Goal: Task Accomplishment & Management: Manage account settings

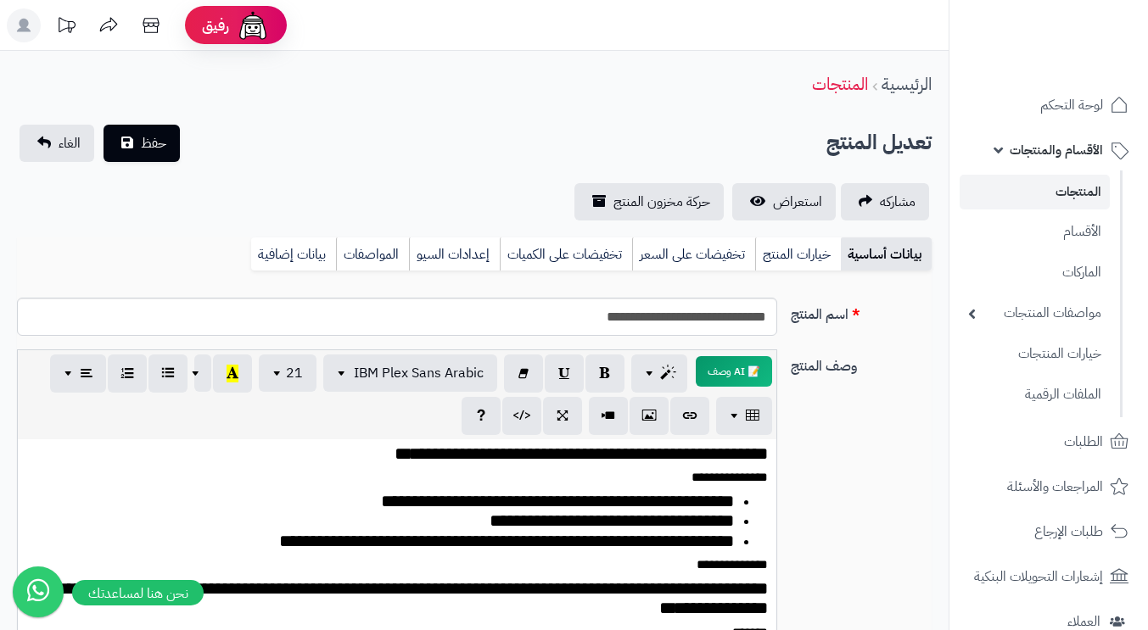
scroll to position [85, 0]
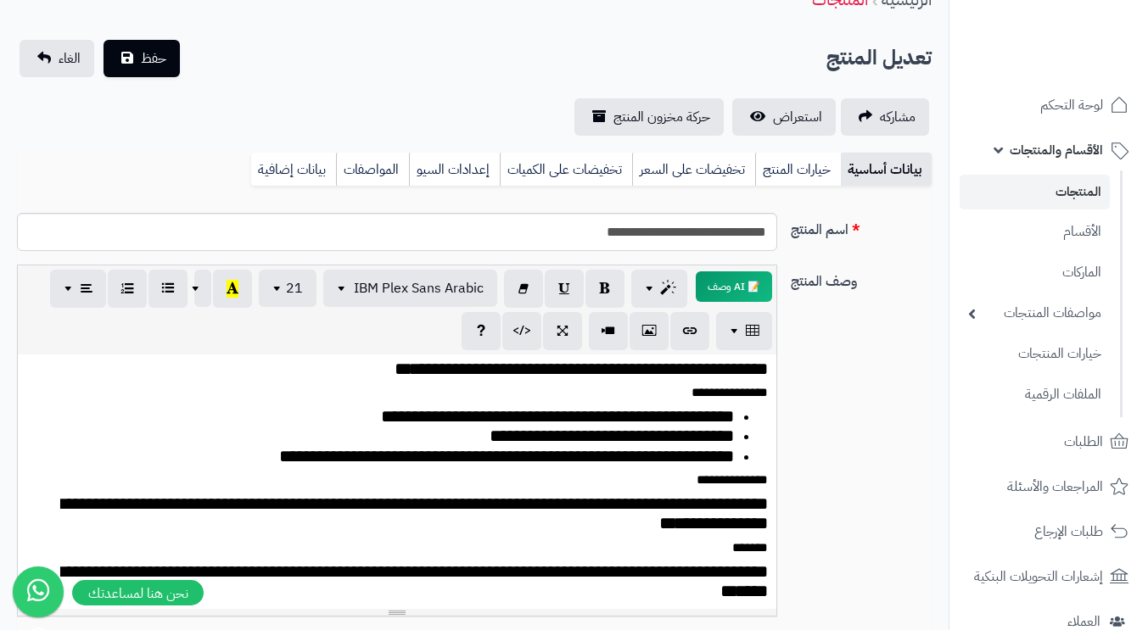
click at [793, 176] on link "خيارات المنتج" at bounding box center [798, 170] width 86 height 34
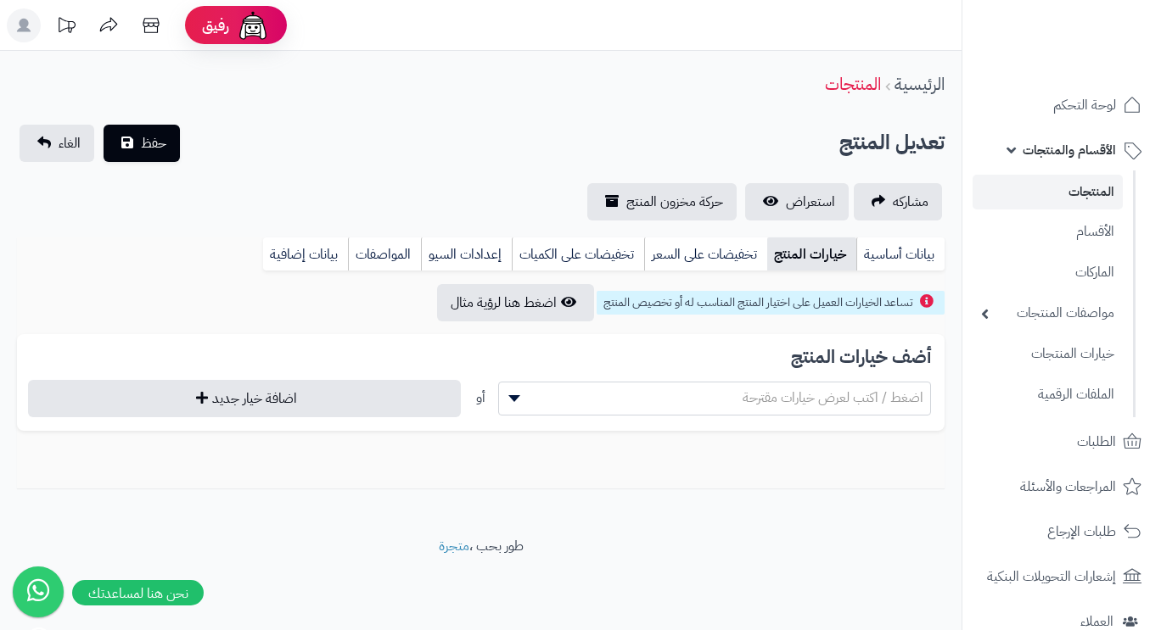
click at [701, 260] on link "تخفيضات على السعر" at bounding box center [705, 255] width 123 height 34
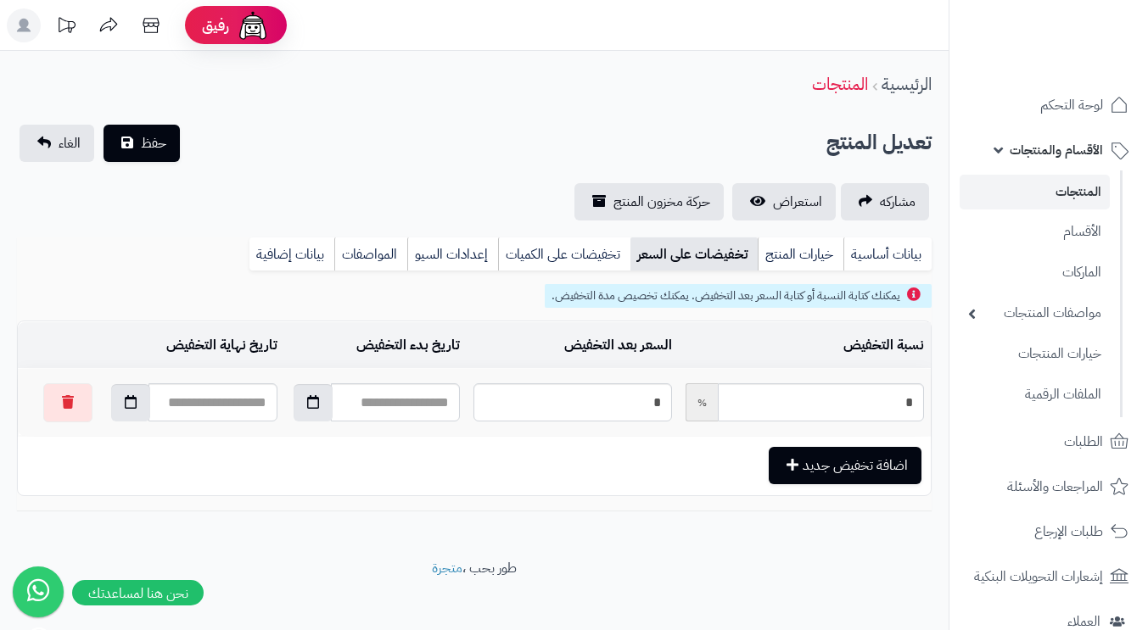
click at [585, 255] on link "تخفيضات على الكميات" at bounding box center [564, 255] width 132 height 34
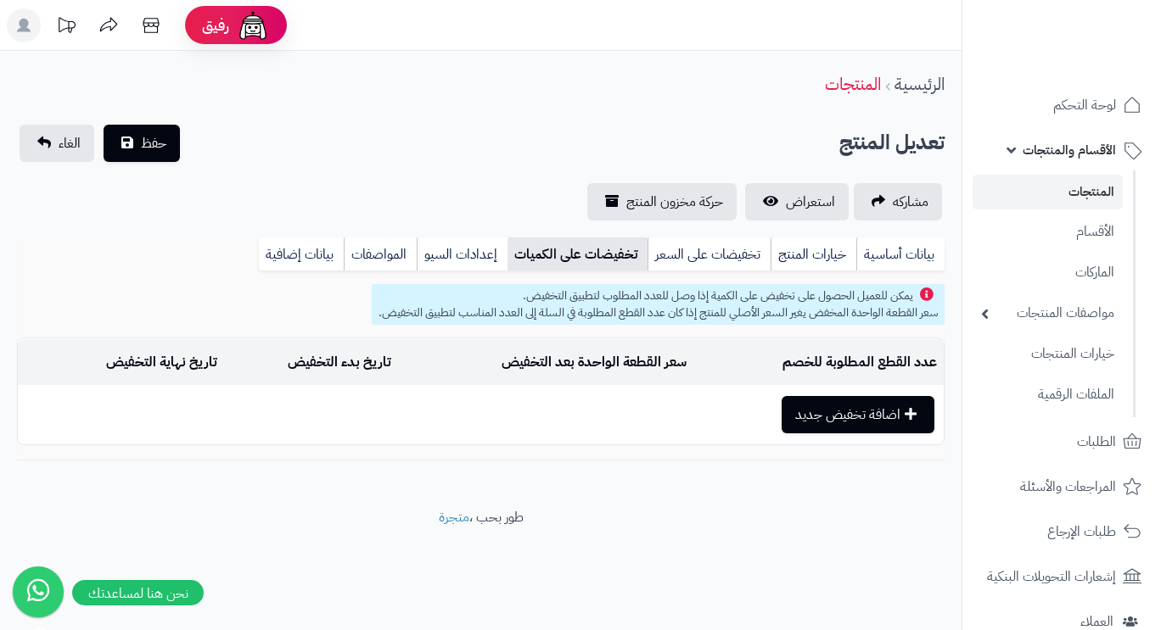
click at [472, 257] on link "إعدادات السيو" at bounding box center [462, 255] width 91 height 34
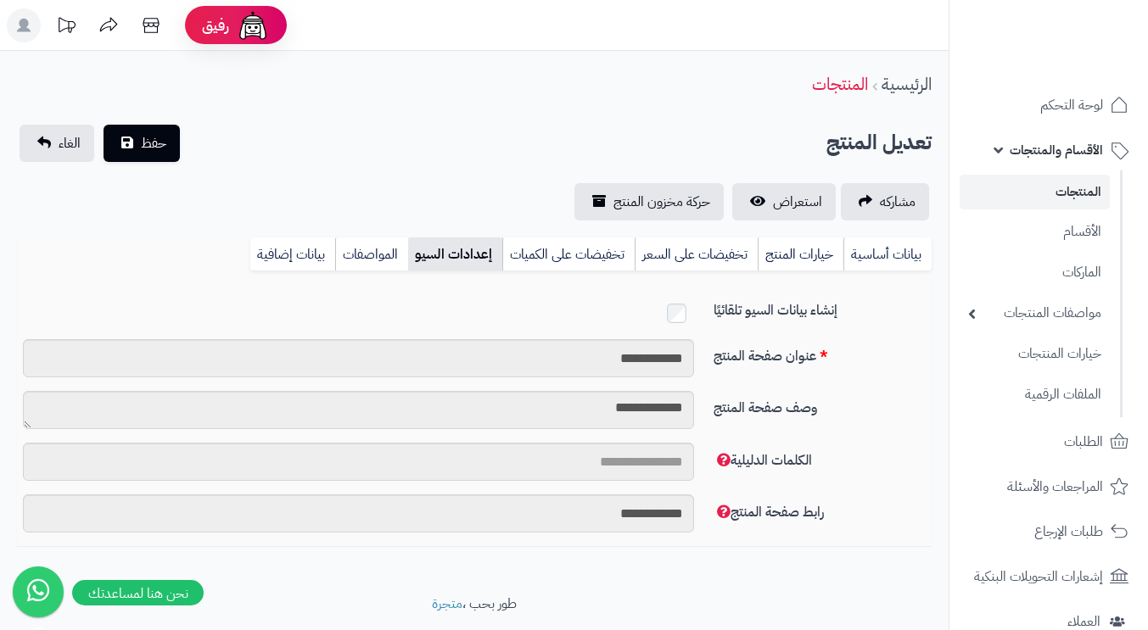
click at [369, 255] on link "المواصفات" at bounding box center [371, 255] width 73 height 34
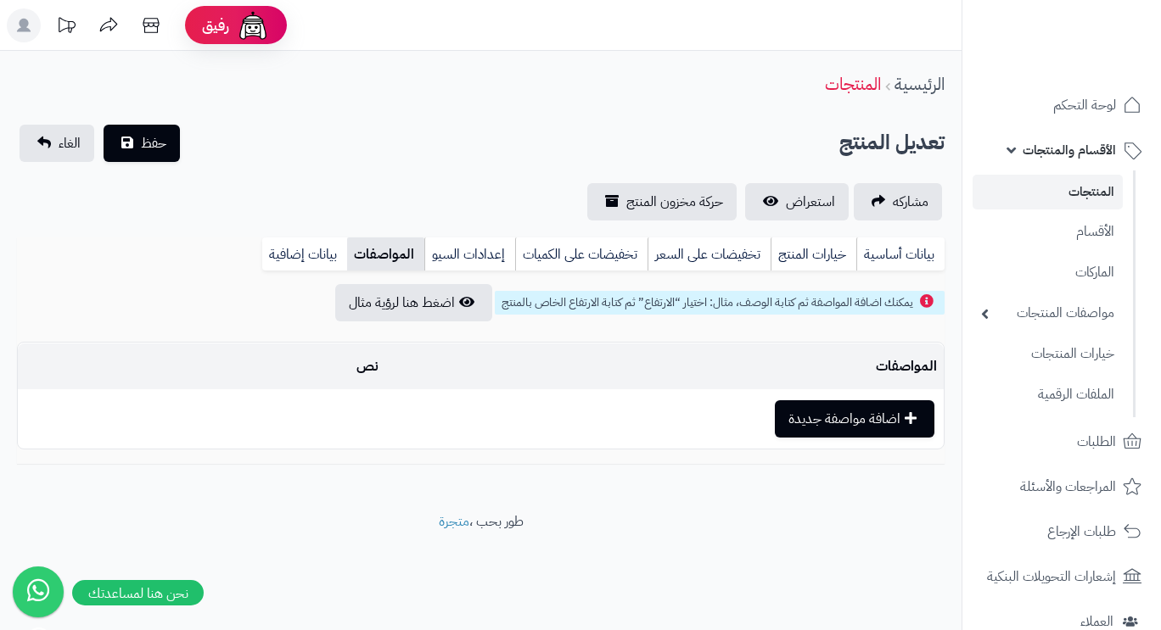
click at [319, 247] on link "بيانات إضافية" at bounding box center [304, 255] width 85 height 34
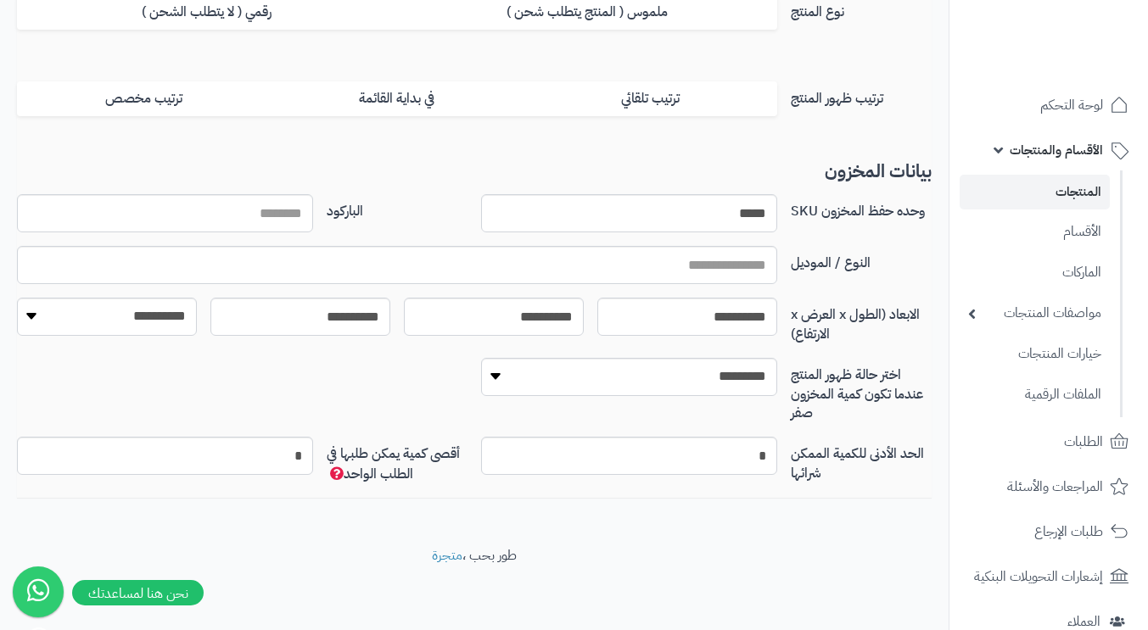
scroll to position [67, 0]
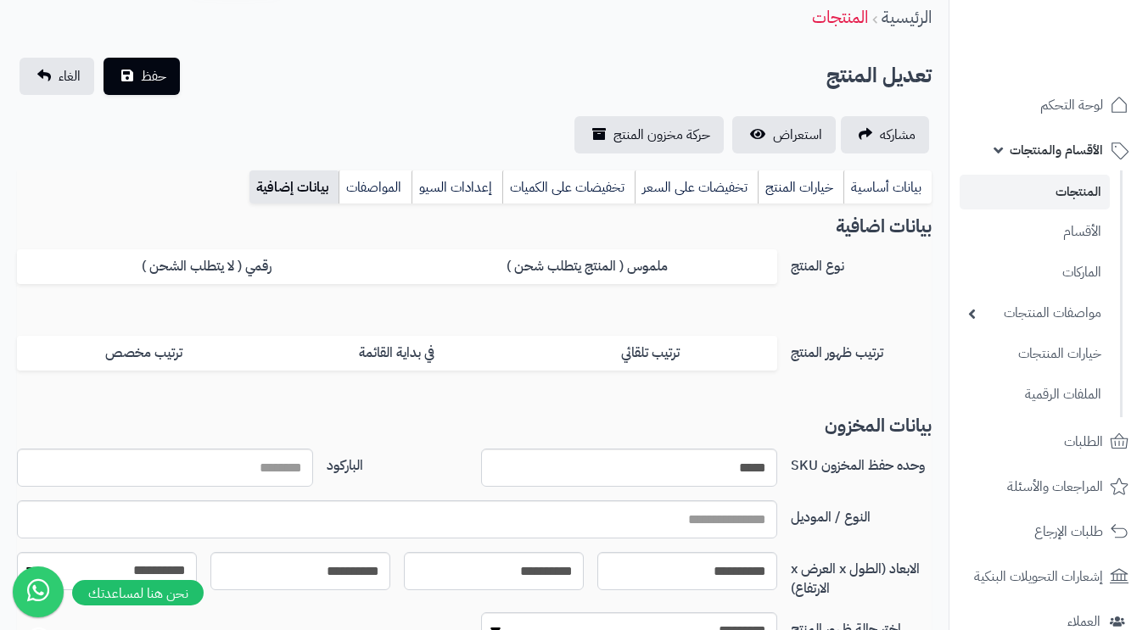
click at [885, 191] on link "بيانات أساسية" at bounding box center [887, 188] width 88 height 34
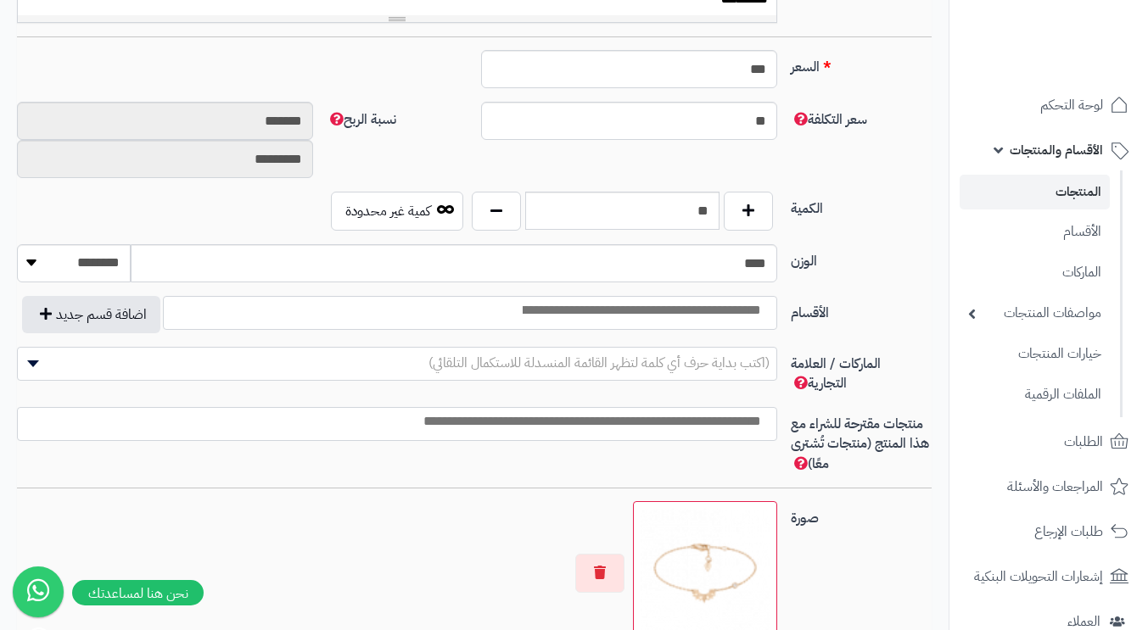
scroll to position [764, 0]
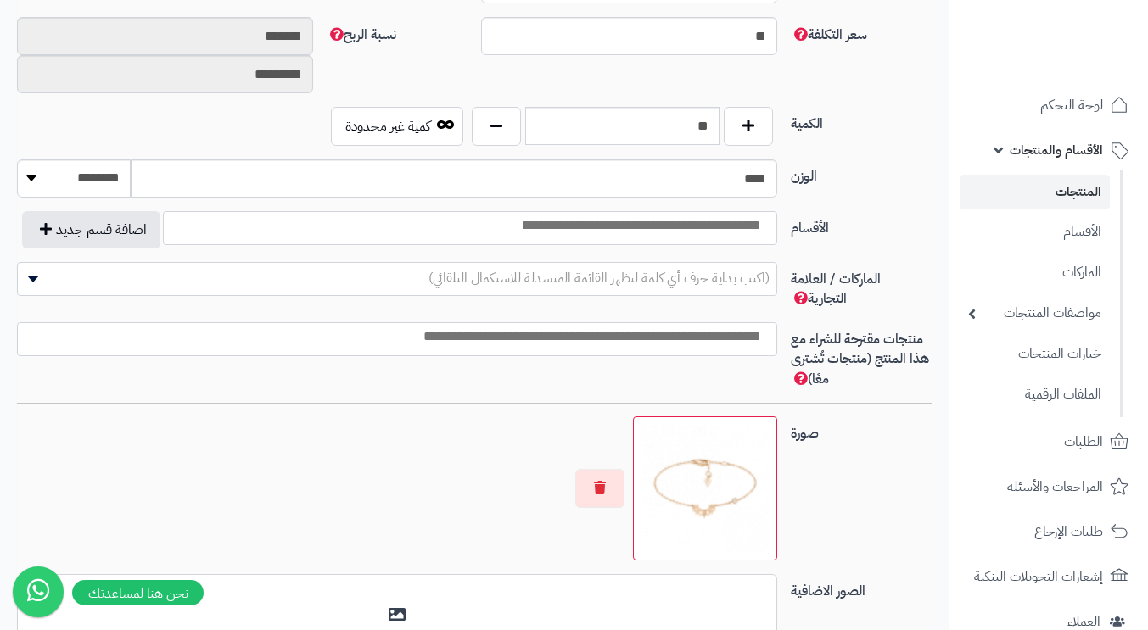
click at [326, 227] on ul at bounding box center [470, 224] width 613 height 24
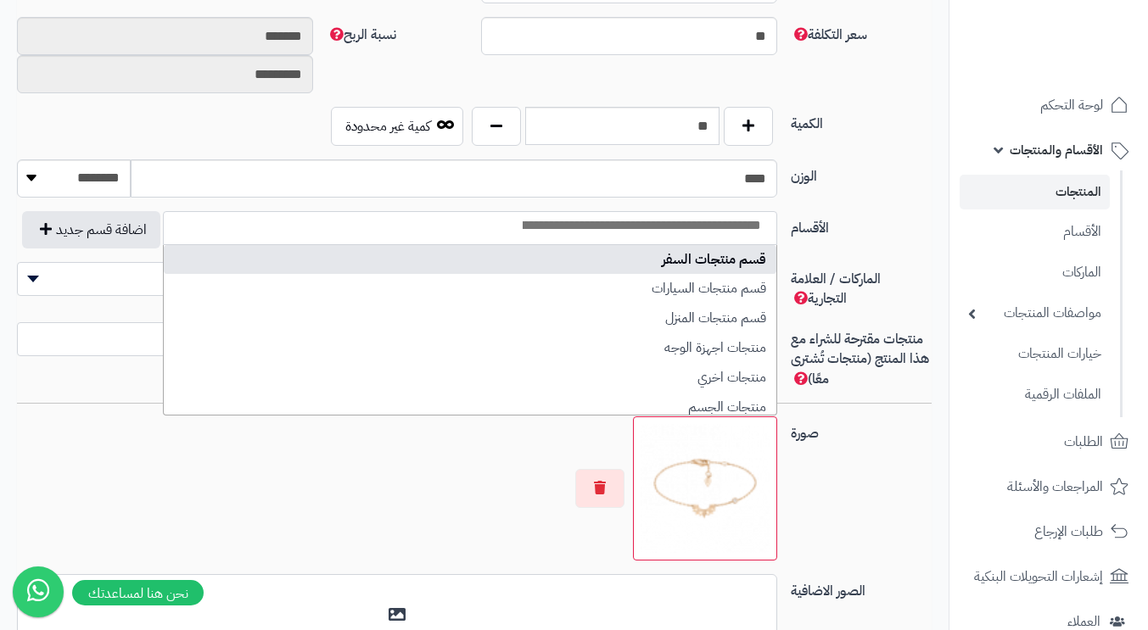
select select "***"
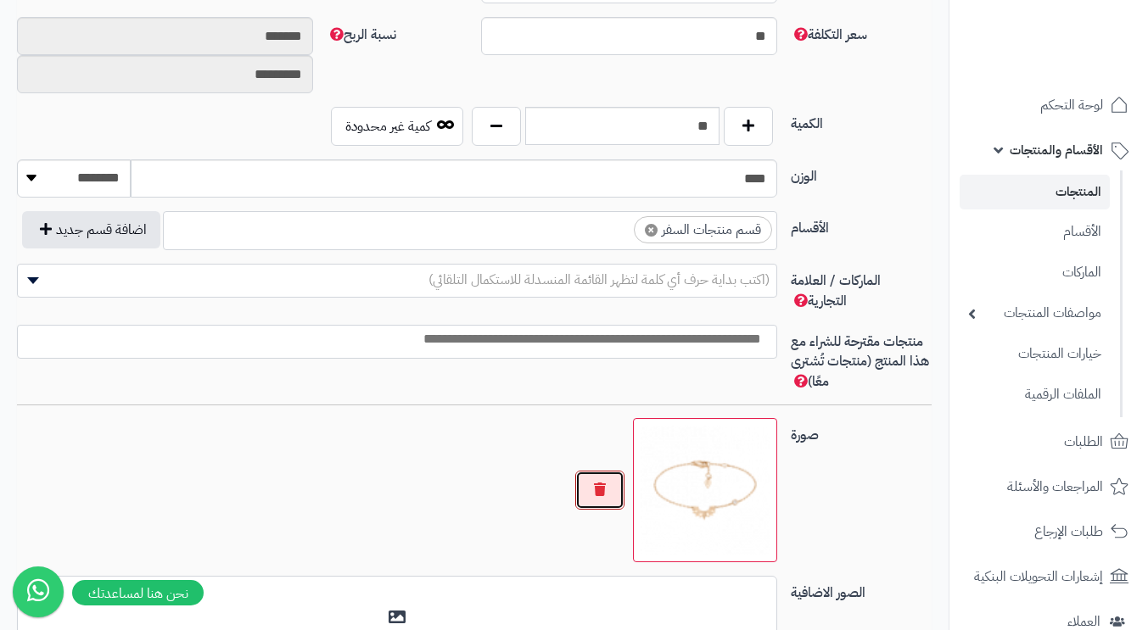
click at [599, 485] on button "button" at bounding box center [599, 490] width 49 height 39
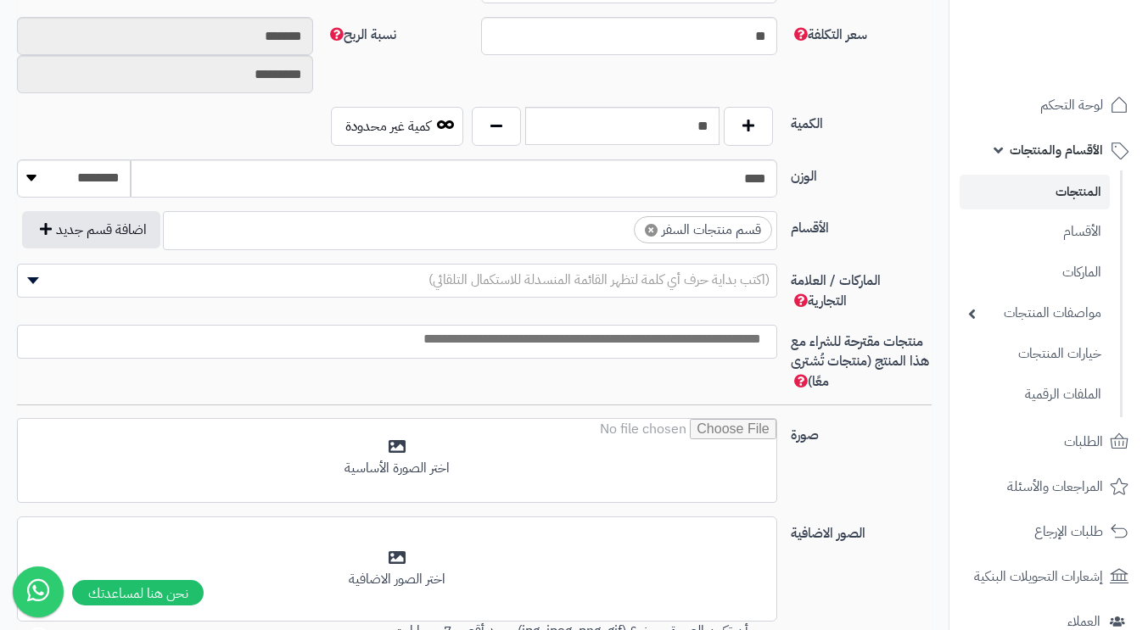
click at [702, 471] on input "file" at bounding box center [397, 461] width 759 height 85
click at [585, 228] on ul "× قسم منتجات السفر" at bounding box center [470, 228] width 613 height 32
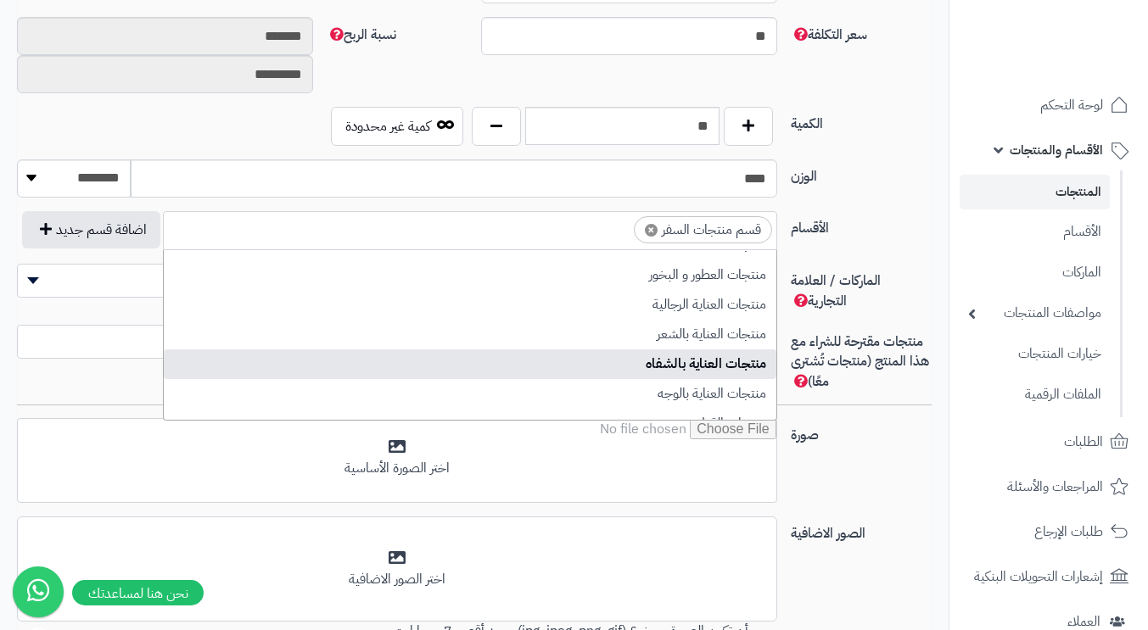
scroll to position [0, 0]
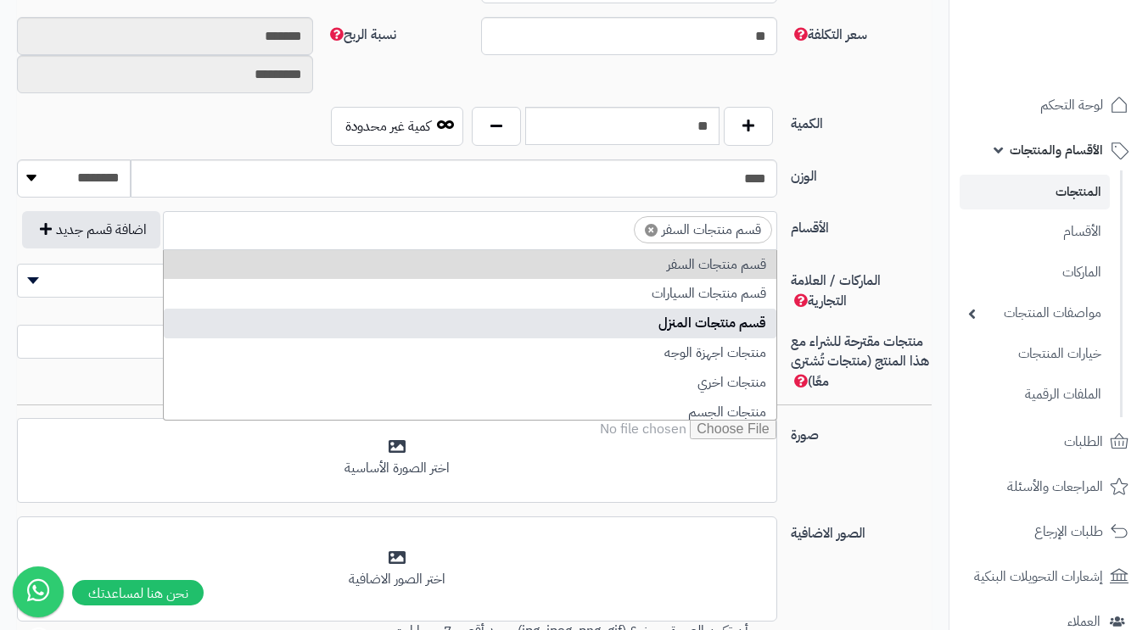
click at [876, 208] on div "الوزن **** ******** **** ***** *****" at bounding box center [474, 186] width 928 height 52
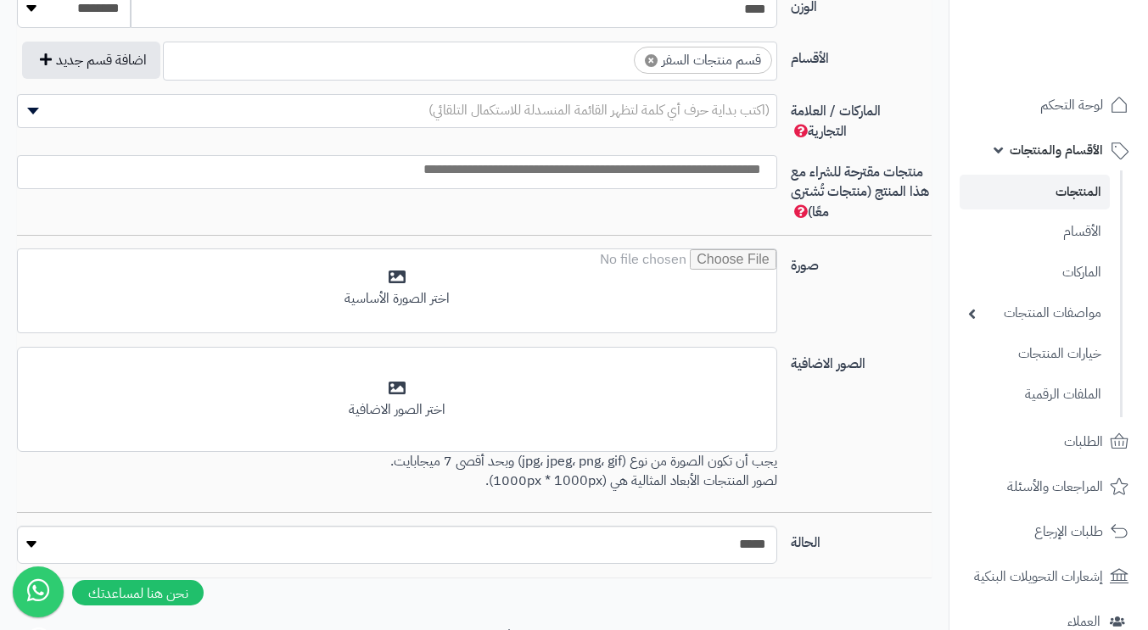
scroll to position [1012, 0]
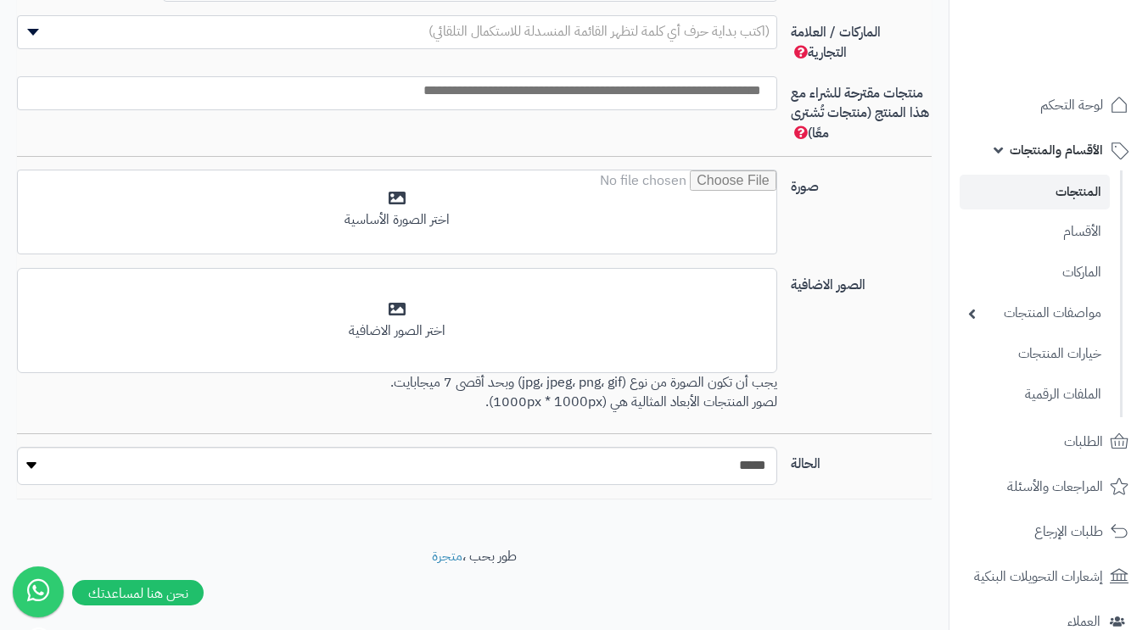
click at [405, 210] on input "file" at bounding box center [397, 213] width 759 height 85
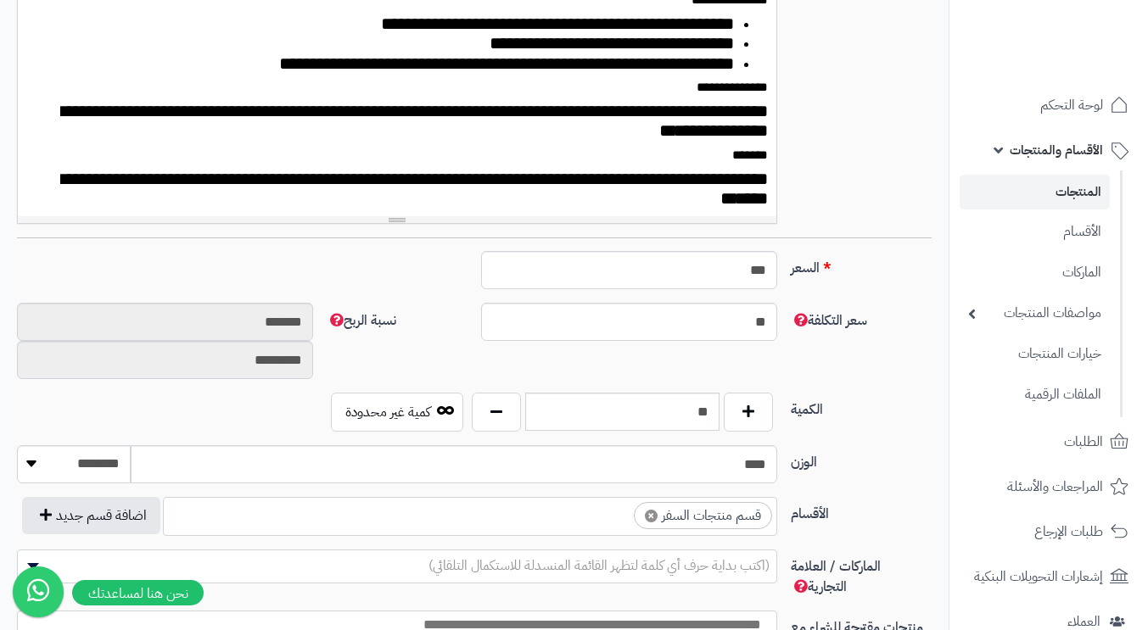
scroll to position [563, 0]
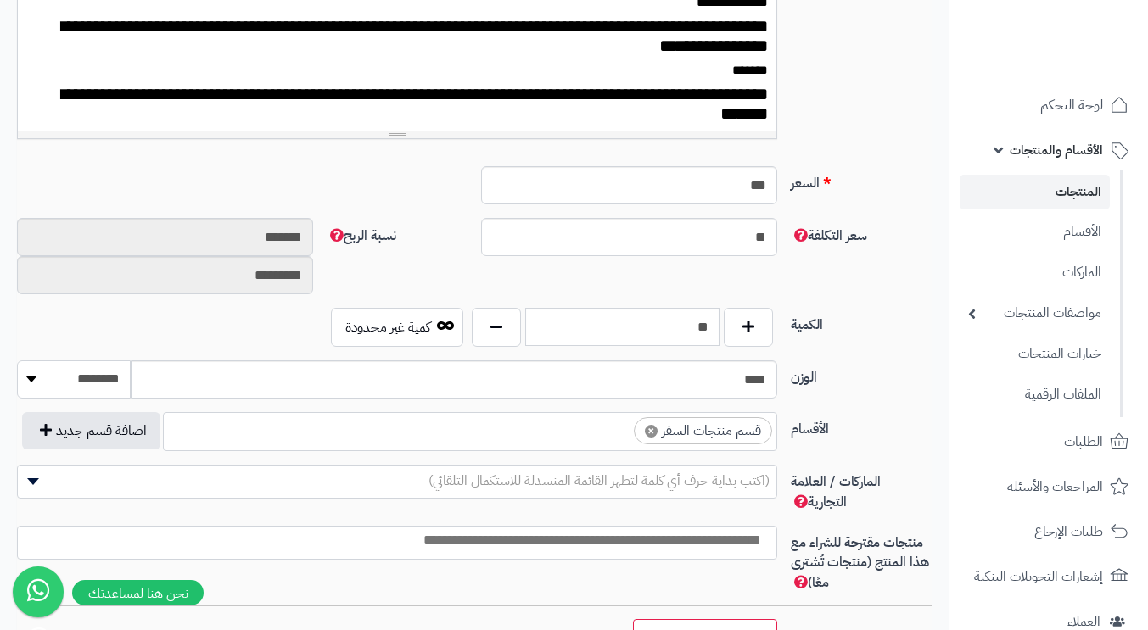
click at [32, 378] on select "******** **** ***** *****" at bounding box center [74, 380] width 114 height 38
drag, startPoint x: 721, startPoint y: 378, endPoint x: 817, endPoint y: 392, distance: 96.8
click at [817, 392] on div "الوزن **** ******** **** ***** *****" at bounding box center [474, 387] width 928 height 52
click at [709, 384] on input "****" at bounding box center [454, 380] width 646 height 38
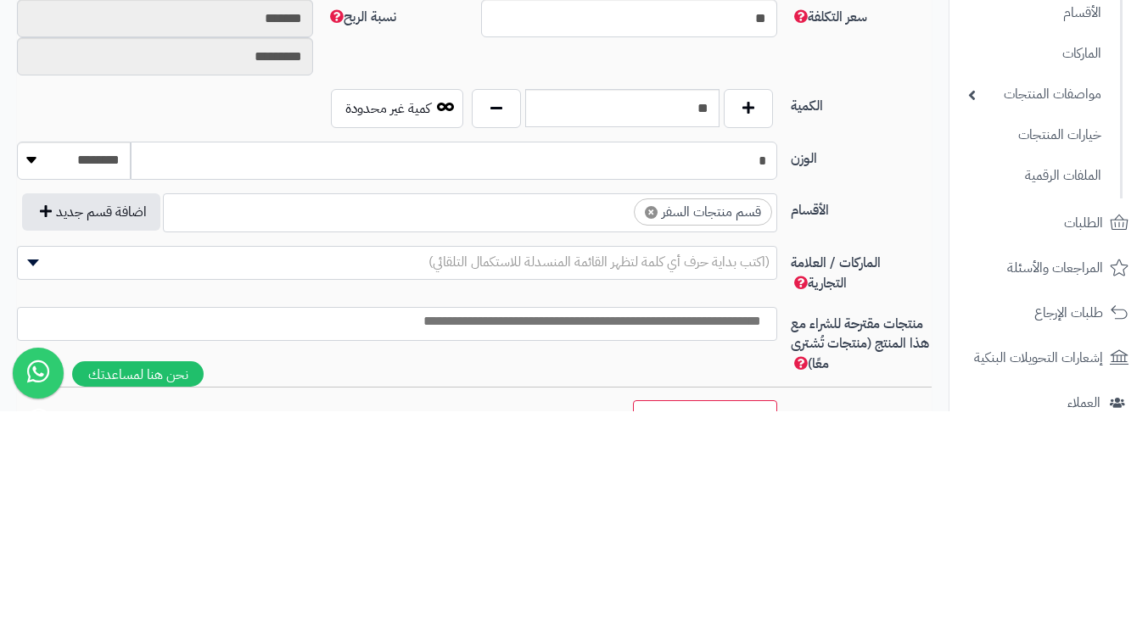
type input "*"
click at [874, 427] on label "الأقسام" at bounding box center [861, 425] width 154 height 27
click at [778, 413] on select "**********" at bounding box center [777, 413] width 2 height 2
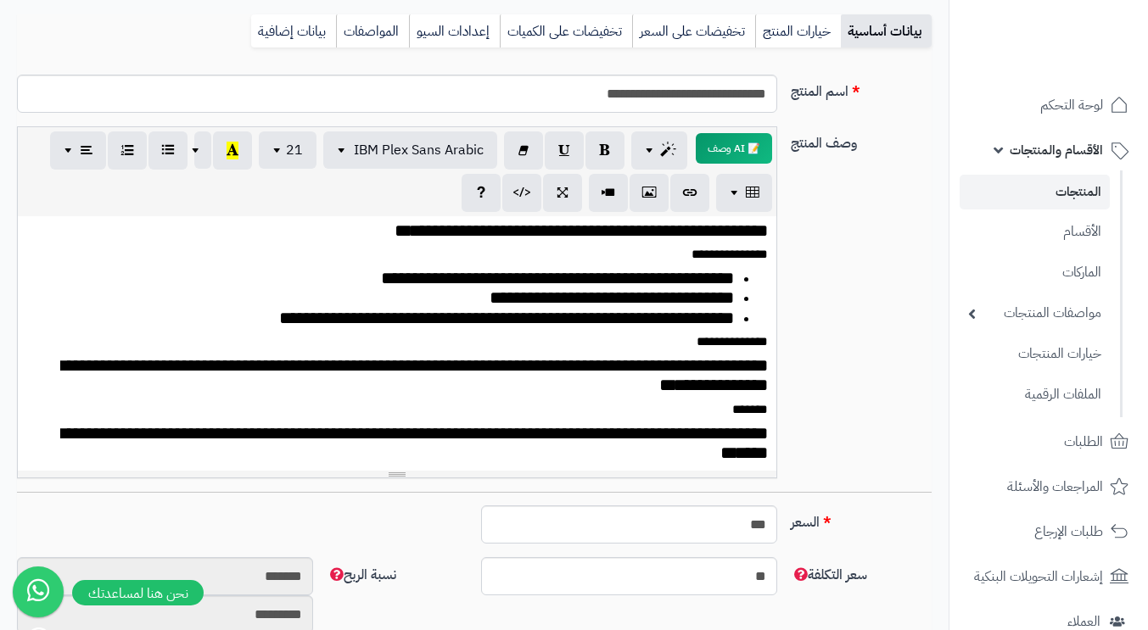
scroll to position [0, 0]
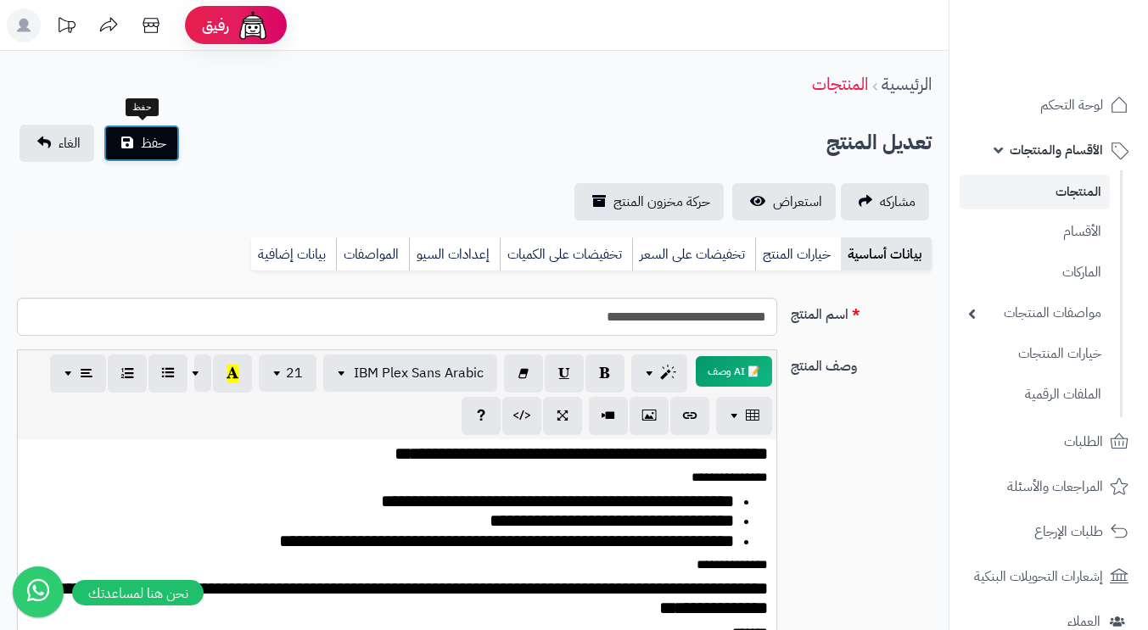
click at [153, 148] on span "حفظ" at bounding box center [153, 143] width 25 height 20
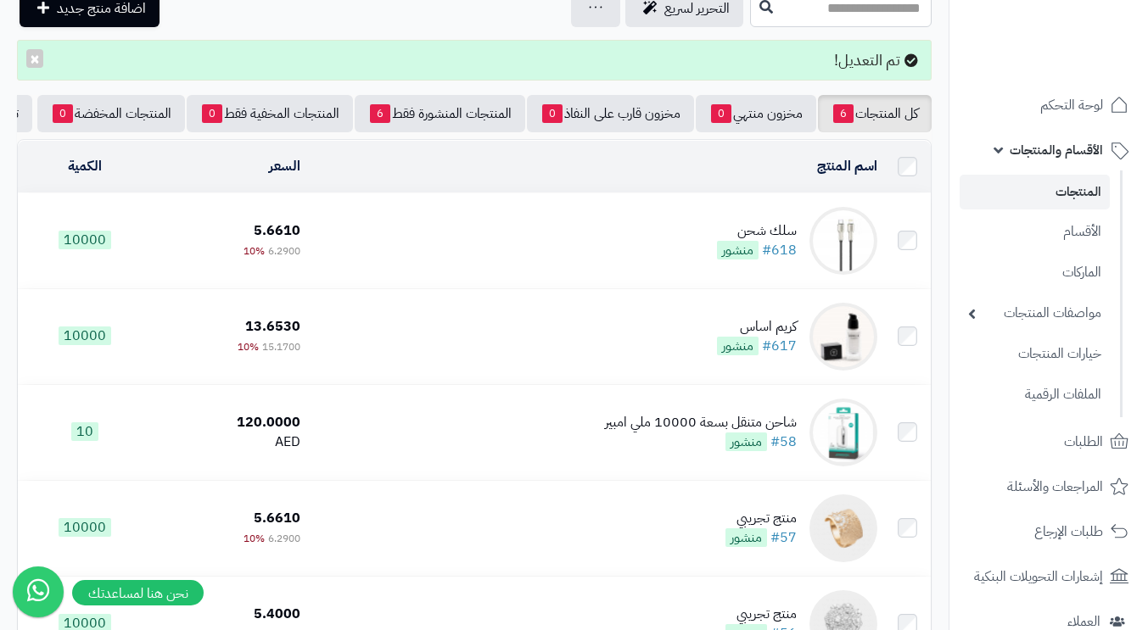
scroll to position [170, 0]
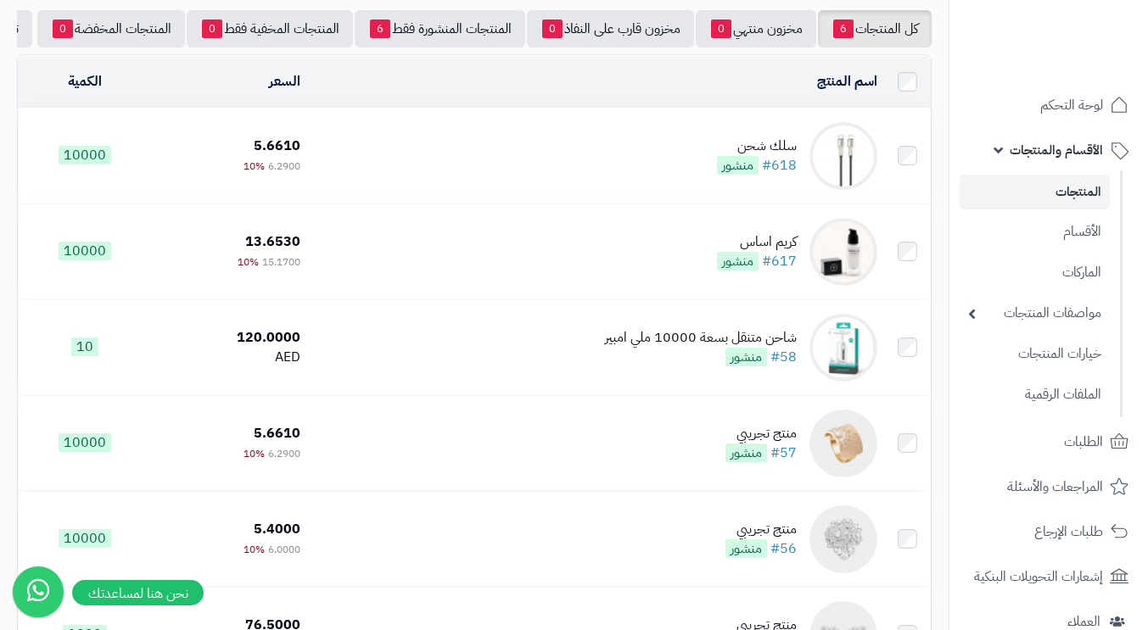
click at [516, 345] on td "شاحن متنقل بسعة 10000 ملي امبير #58 منشور" at bounding box center [595, 347] width 577 height 95
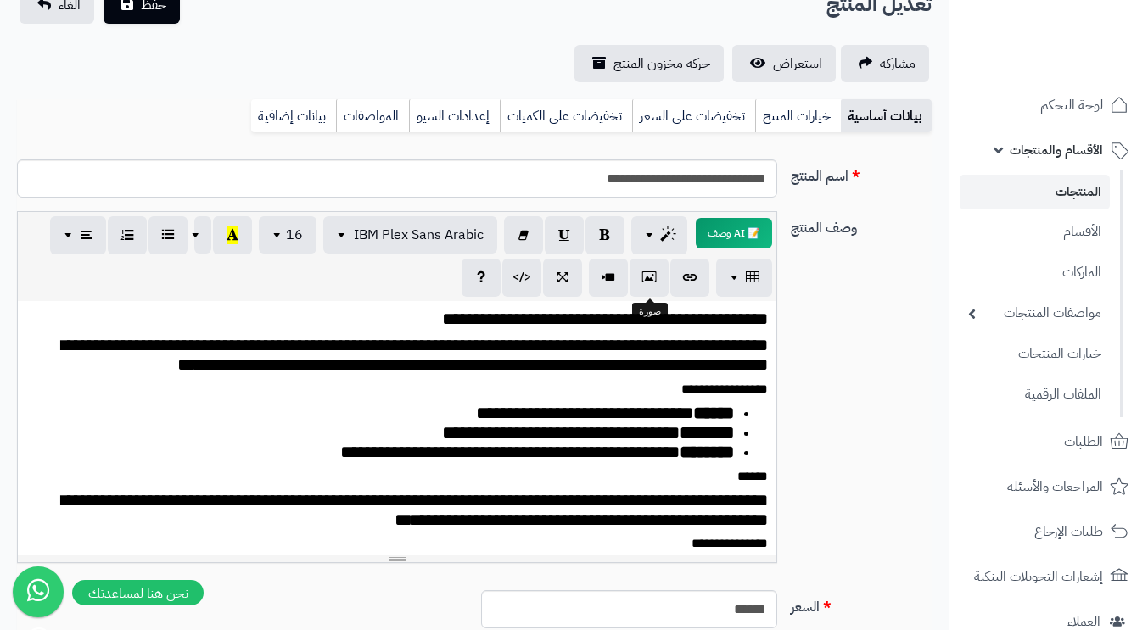
scroll to position [53, 0]
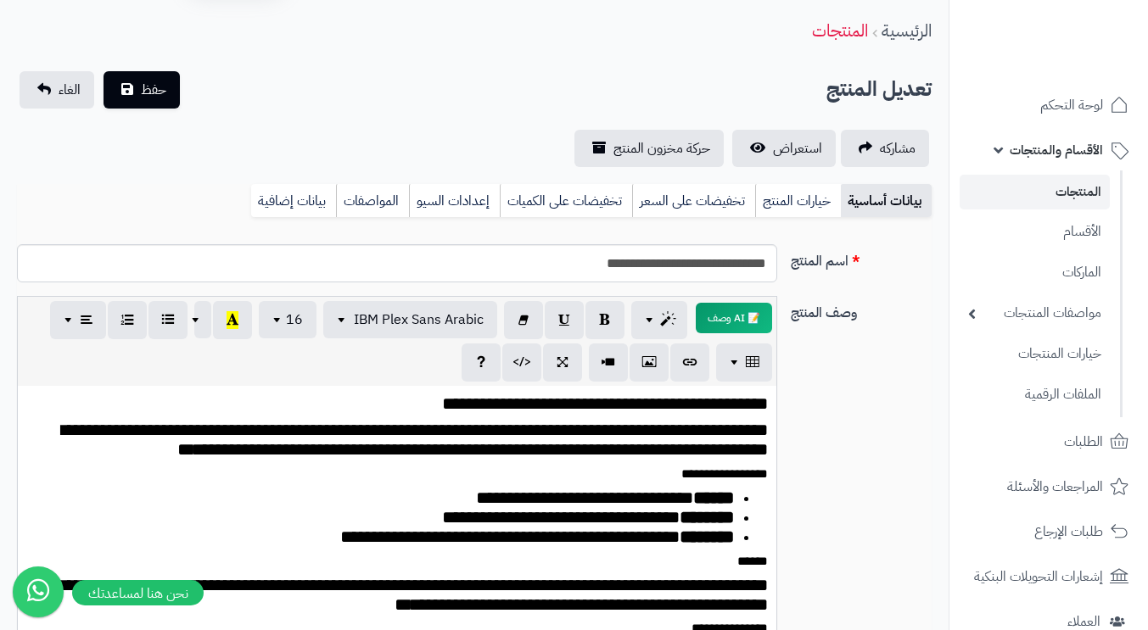
click at [789, 207] on link "خيارات المنتج" at bounding box center [798, 201] width 86 height 34
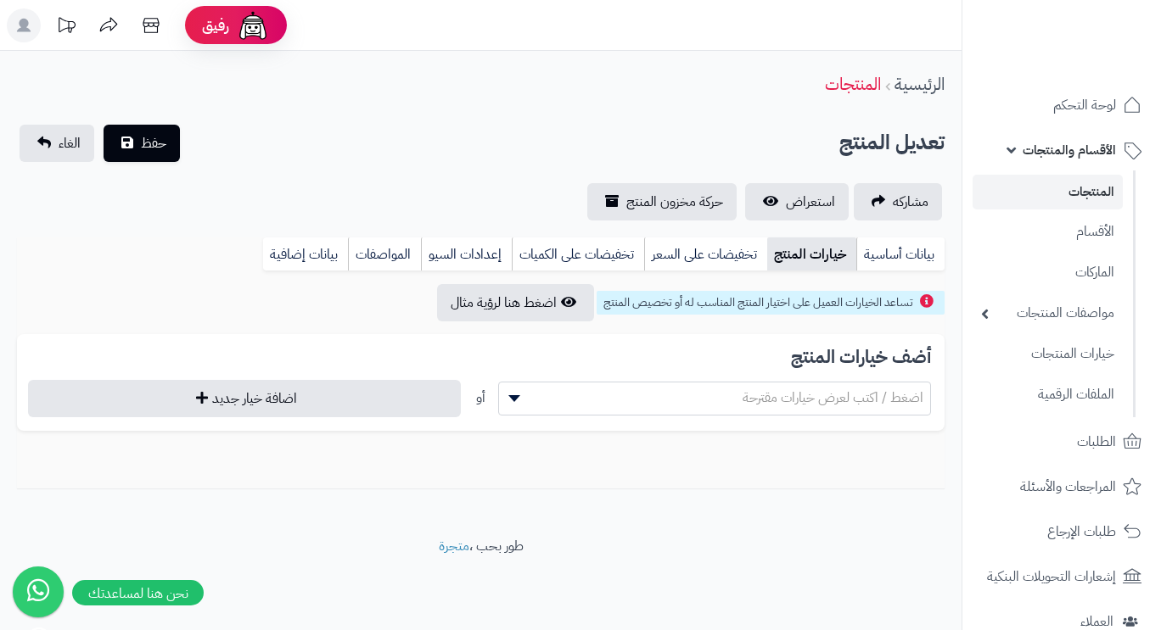
click at [729, 258] on link "تخفيضات على السعر" at bounding box center [705, 255] width 123 height 34
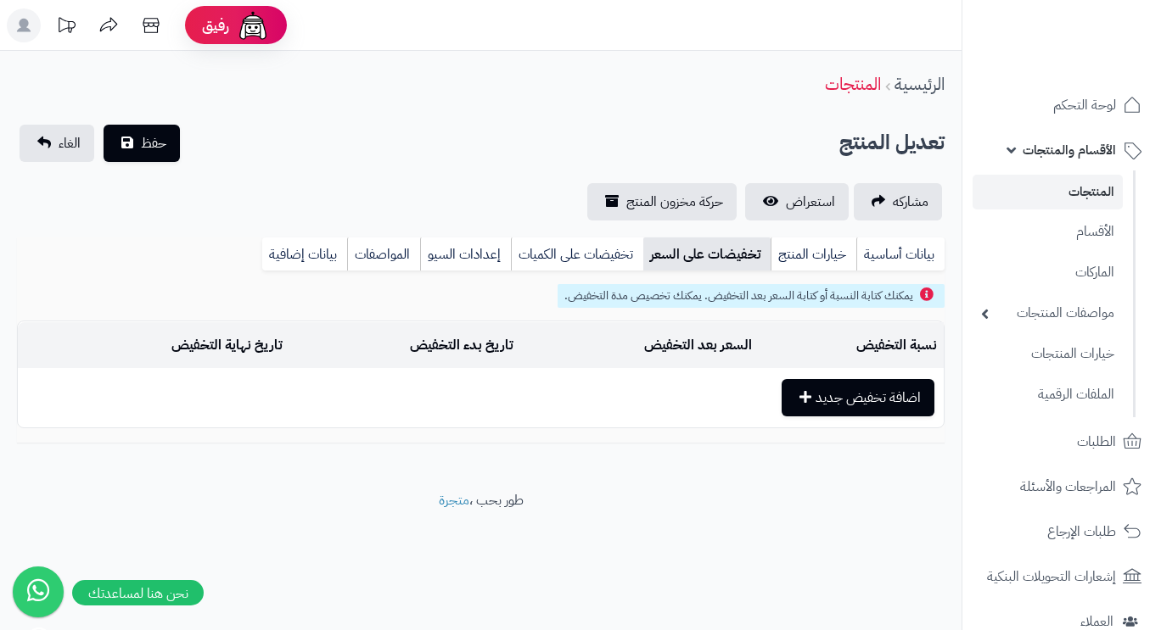
click at [600, 256] on link "تخفيضات على الكميات" at bounding box center [577, 255] width 132 height 34
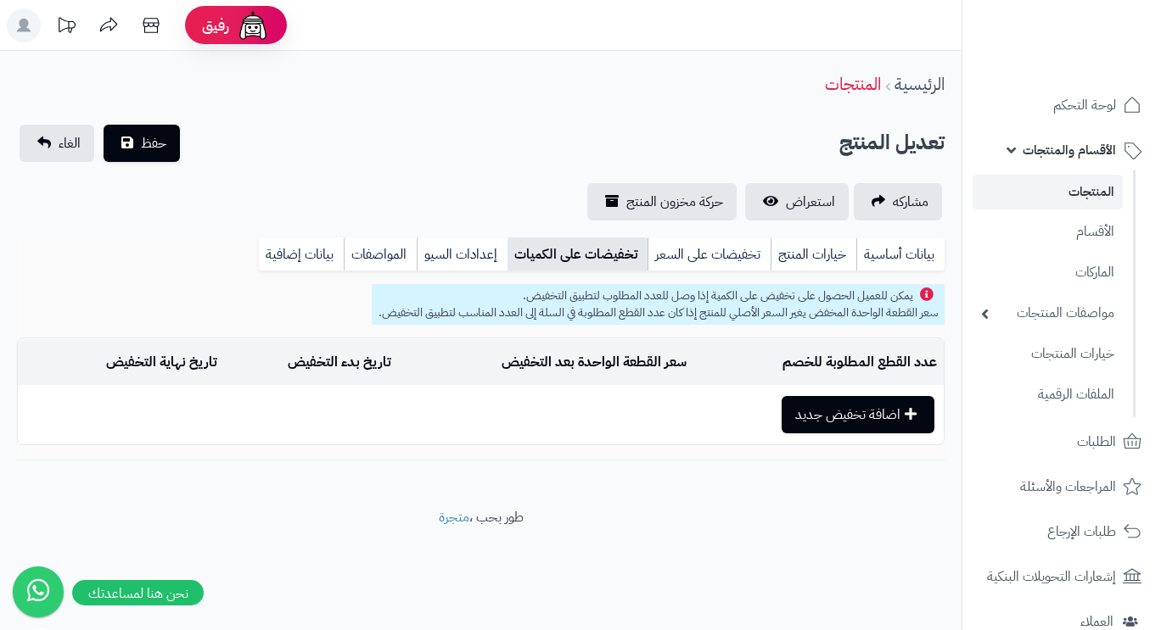
click at [466, 256] on link "إعدادات السيو" at bounding box center [462, 255] width 91 height 34
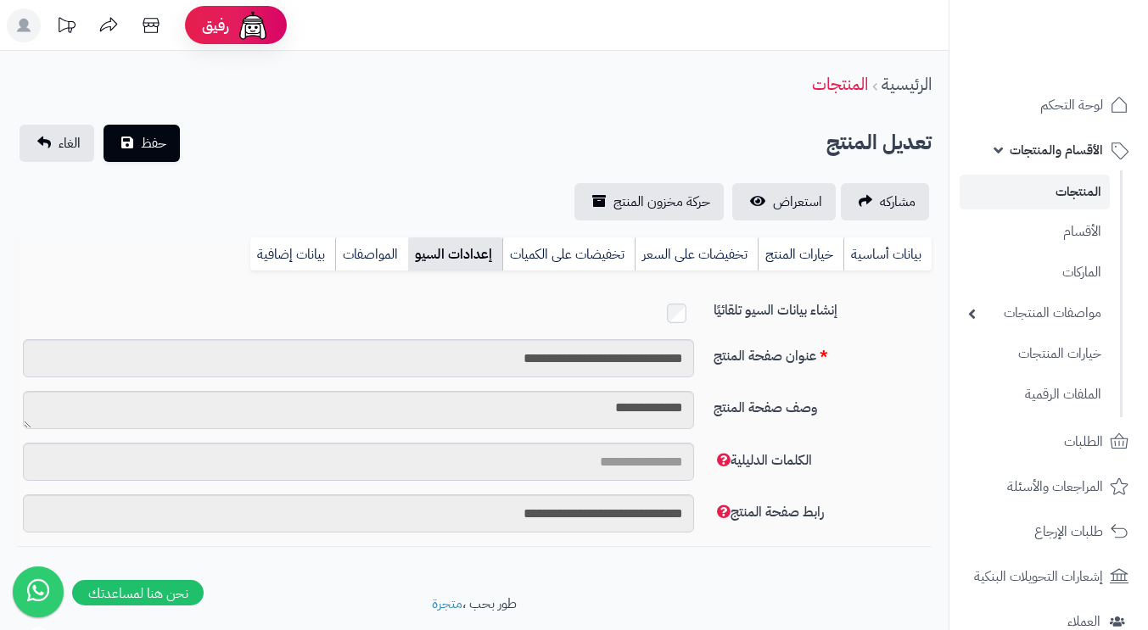
click at [369, 250] on link "المواصفات" at bounding box center [371, 255] width 73 height 34
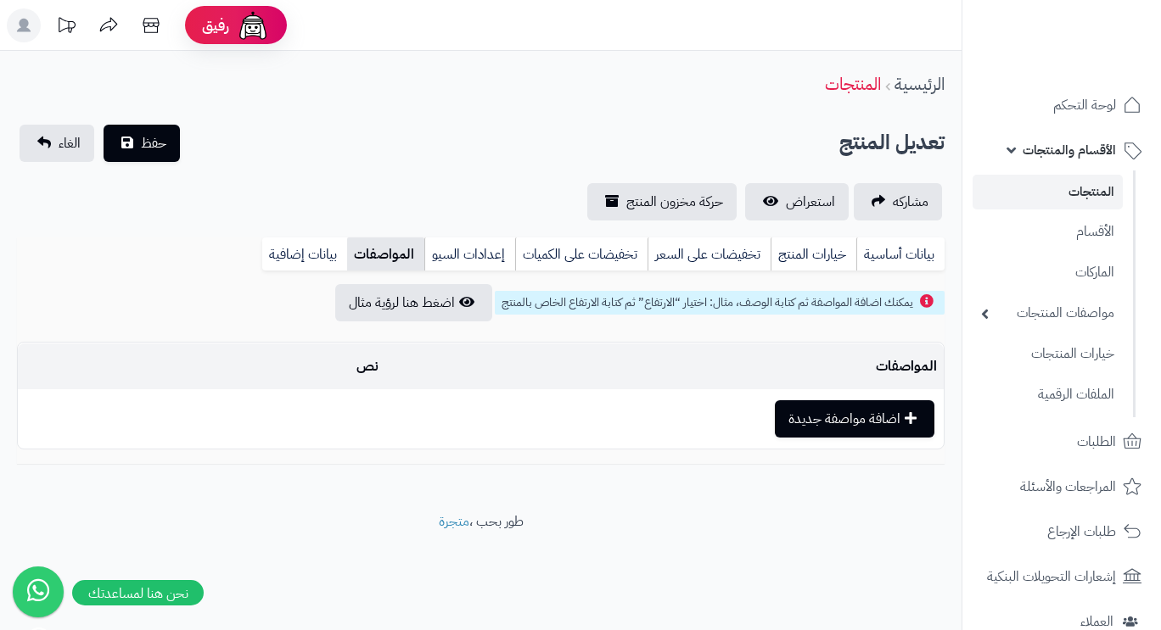
click at [322, 250] on link "بيانات إضافية" at bounding box center [304, 255] width 85 height 34
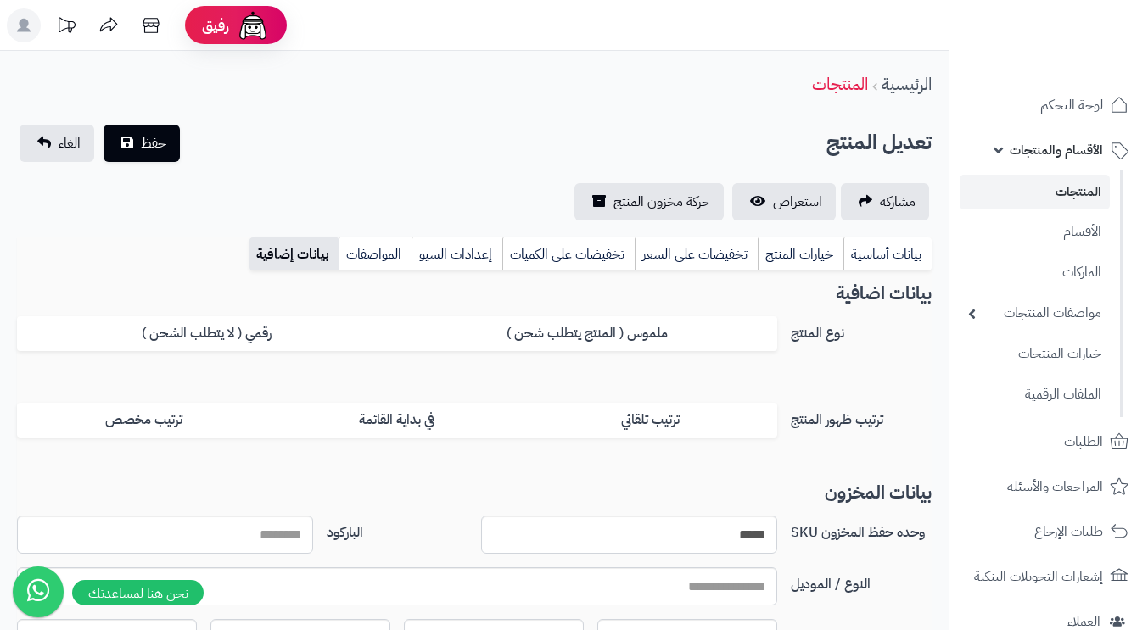
click at [873, 252] on link "بيانات أساسية" at bounding box center [887, 255] width 88 height 34
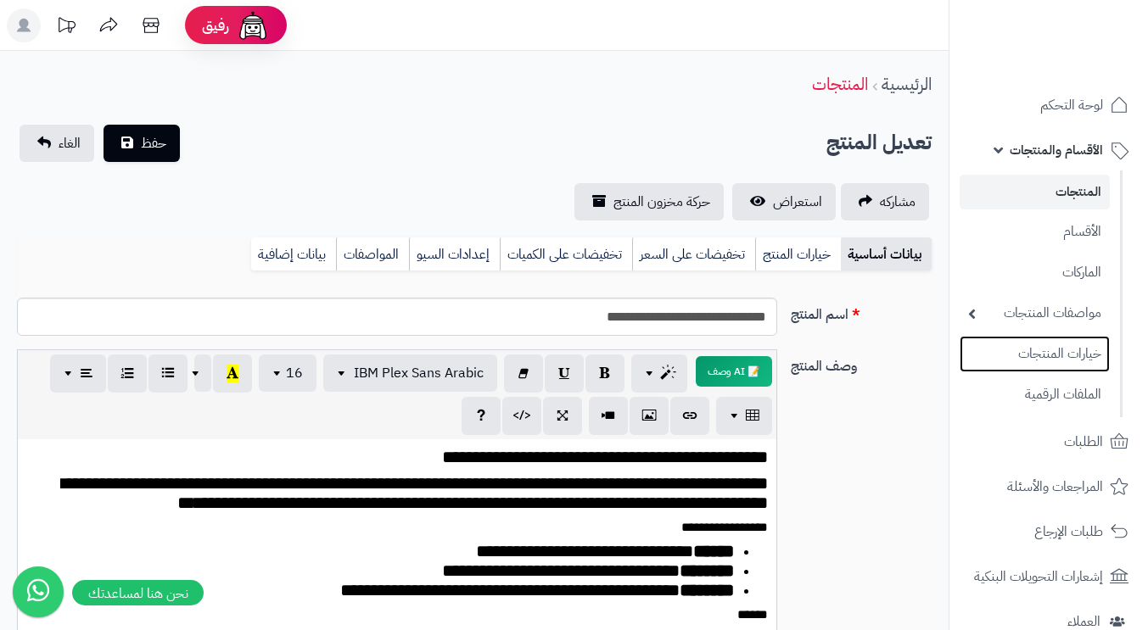
click at [1035, 352] on link "خيارات المنتجات" at bounding box center [1035, 354] width 150 height 36
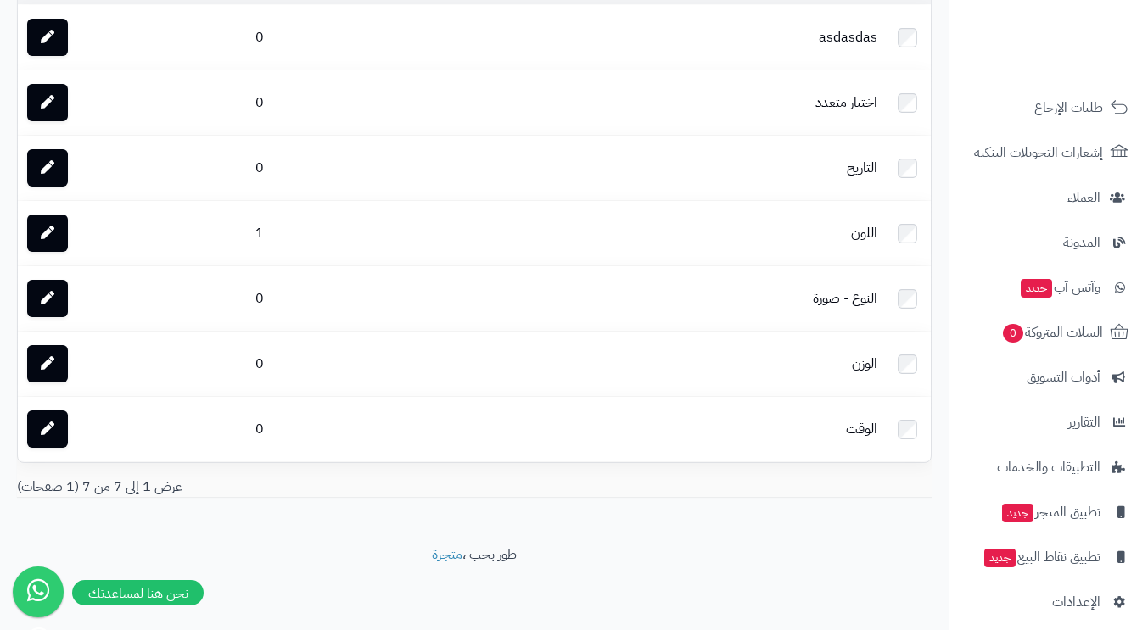
scroll to position [437, 0]
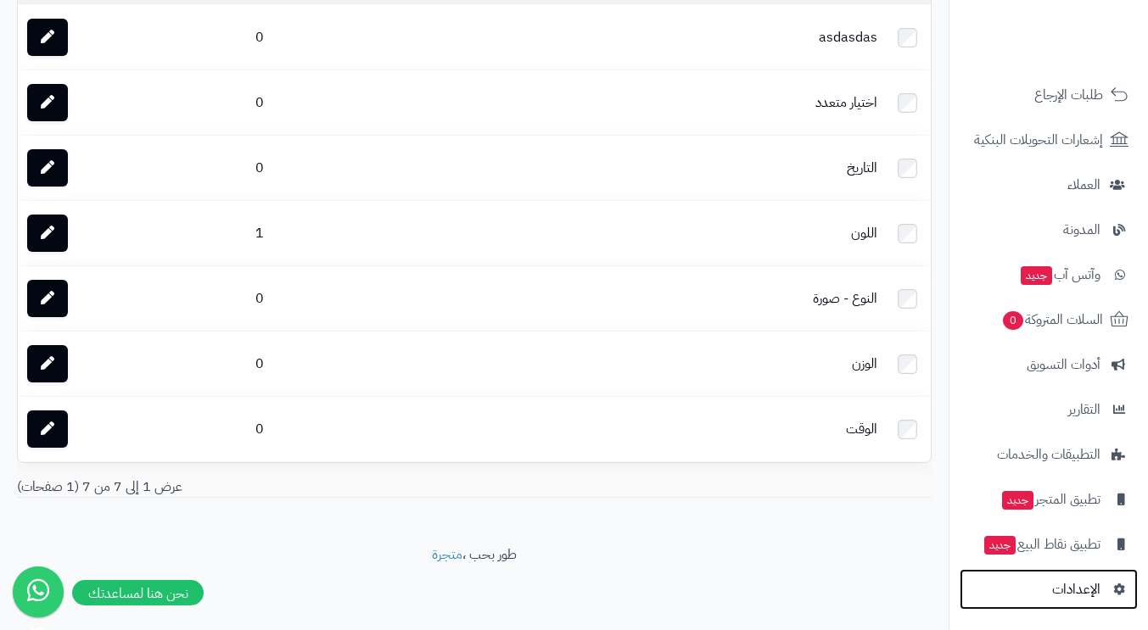
click at [1061, 581] on span "الإعدادات" at bounding box center [1076, 590] width 48 height 24
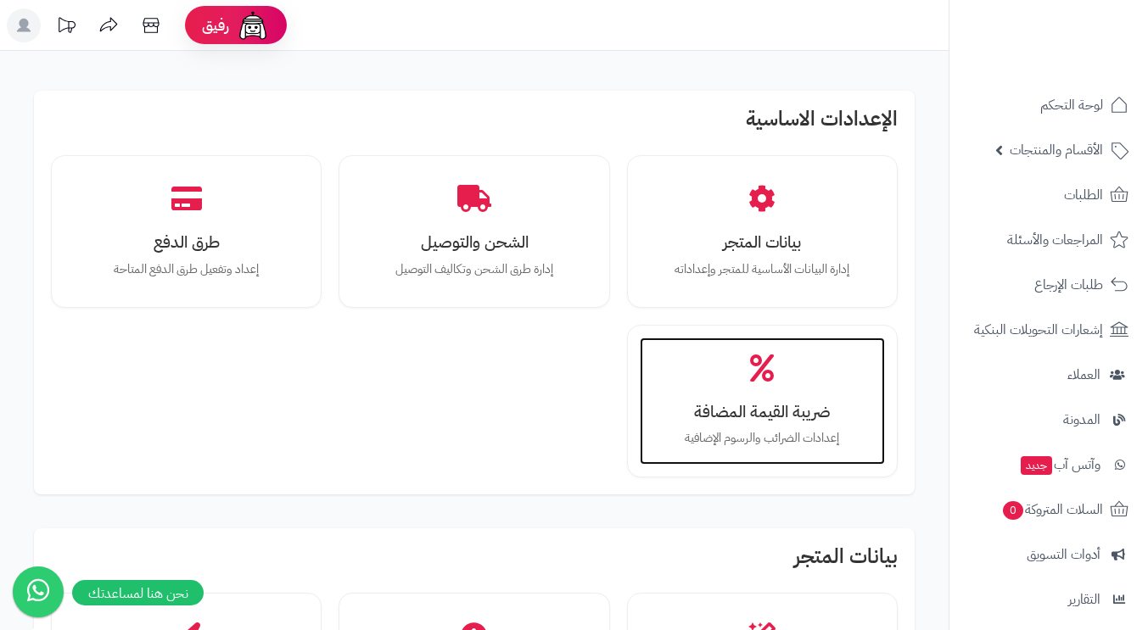
click at [774, 409] on h3 "ضريبة القيمة المضافة" at bounding box center [762, 412] width 211 height 18
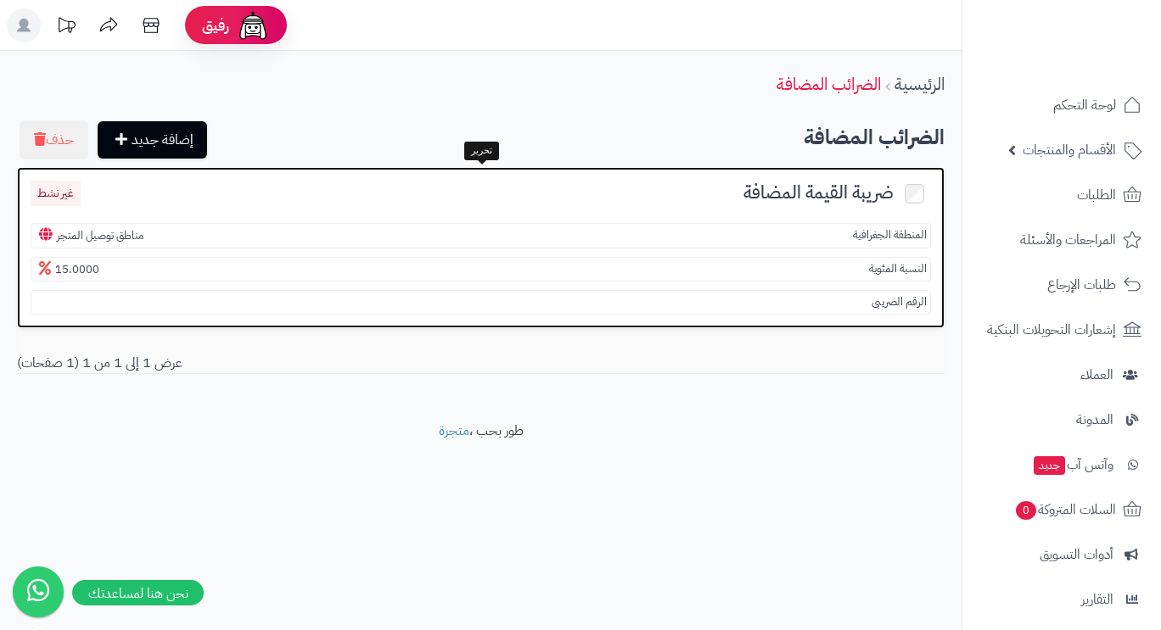
click at [844, 236] on section "المنطقة الجغرافية مناطق توصيل المتجر" at bounding box center [481, 235] width 900 height 25
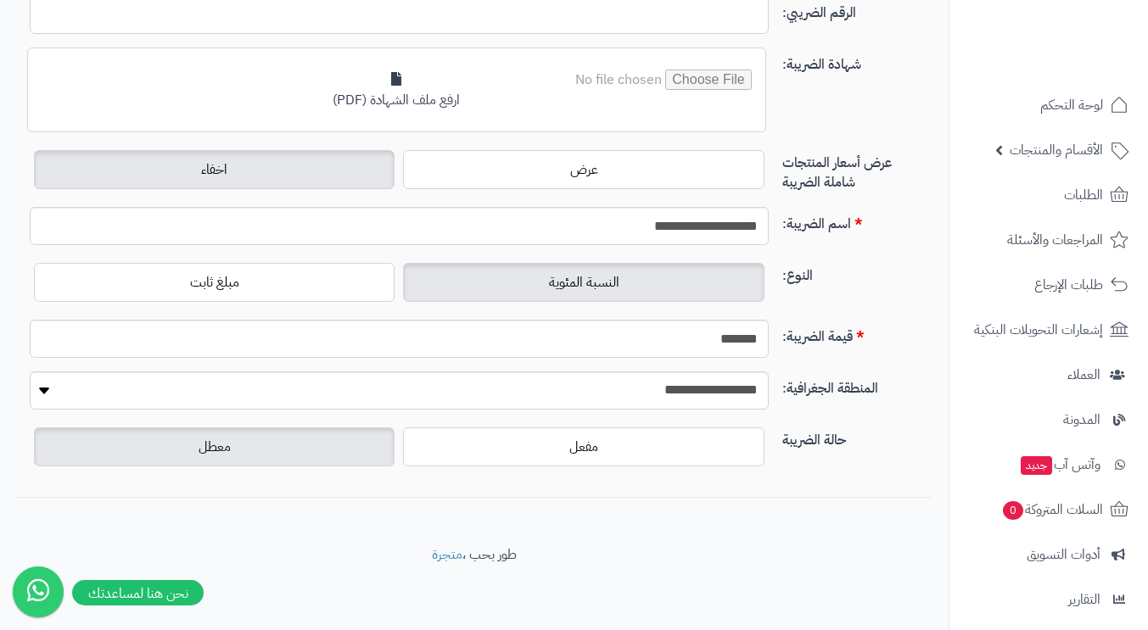
scroll to position [99, 0]
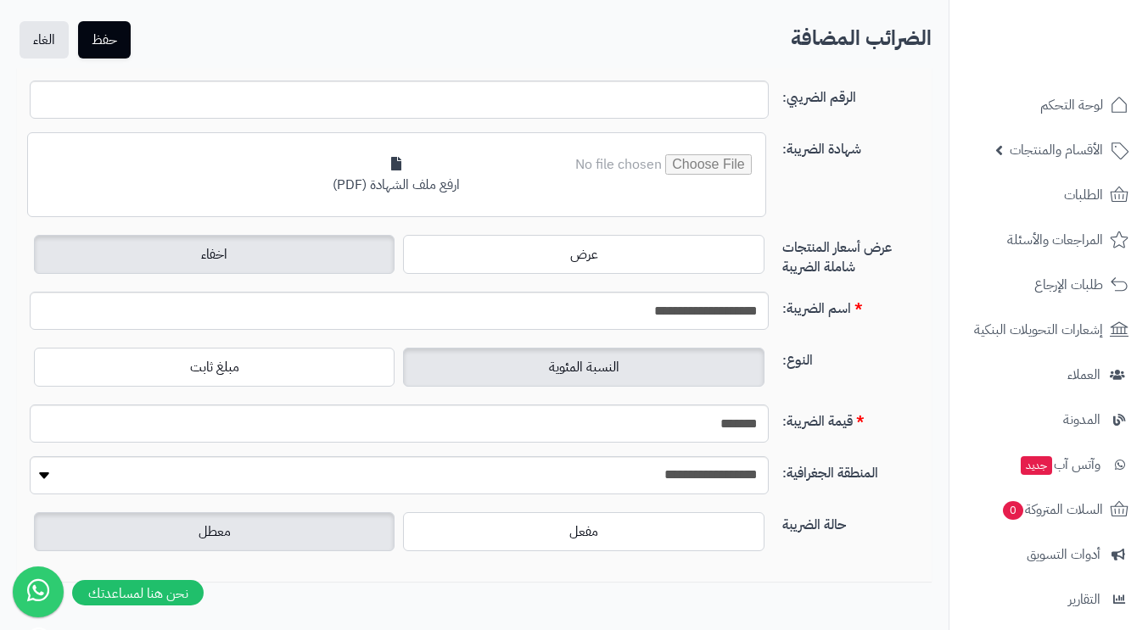
click at [203, 523] on span "معطل" at bounding box center [215, 532] width 32 height 20
click at [275, 535] on label "معطل" at bounding box center [214, 532] width 361 height 39
click at [41, 48] on link "الغاء" at bounding box center [44, 39] width 49 height 37
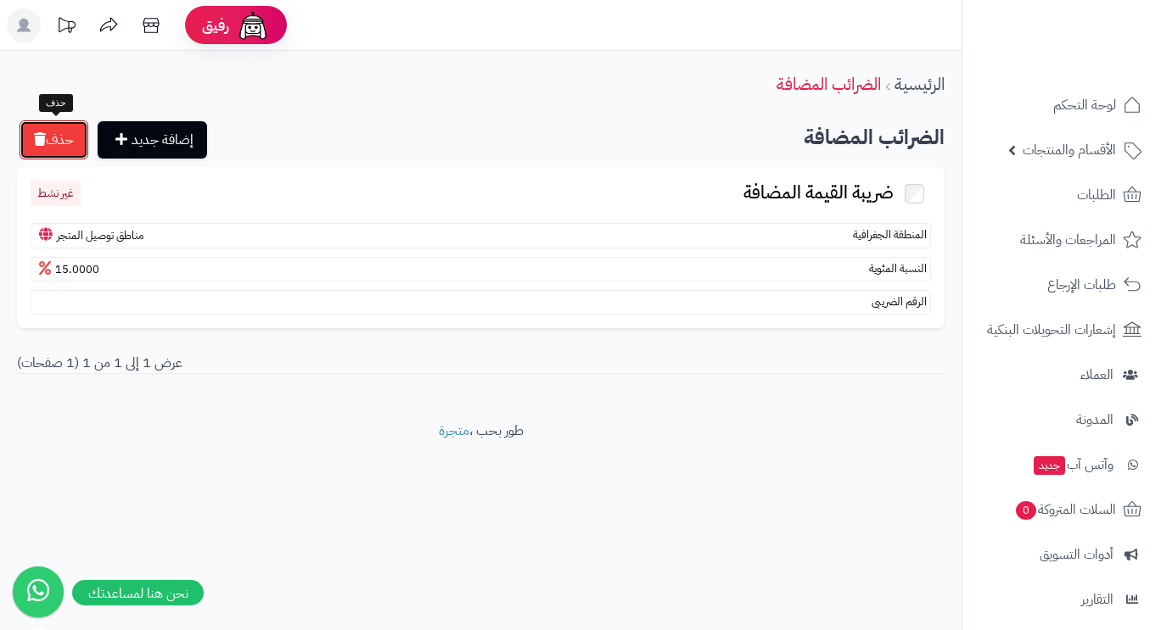
click at [55, 137] on button "حذف" at bounding box center [54, 139] width 69 height 39
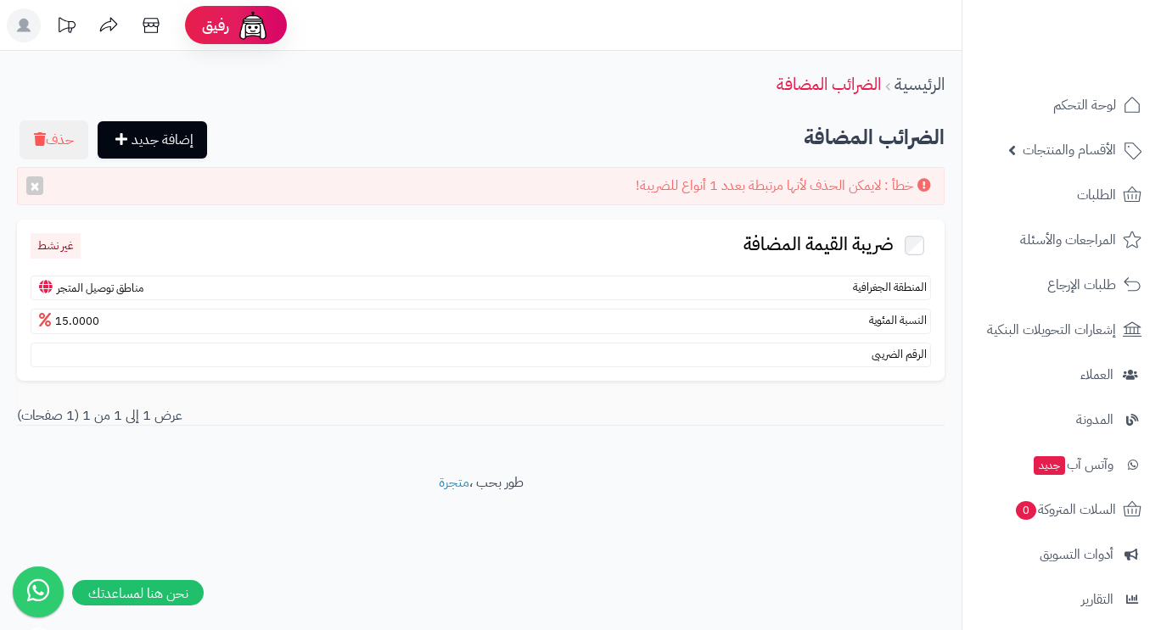
scroll to position [191, 0]
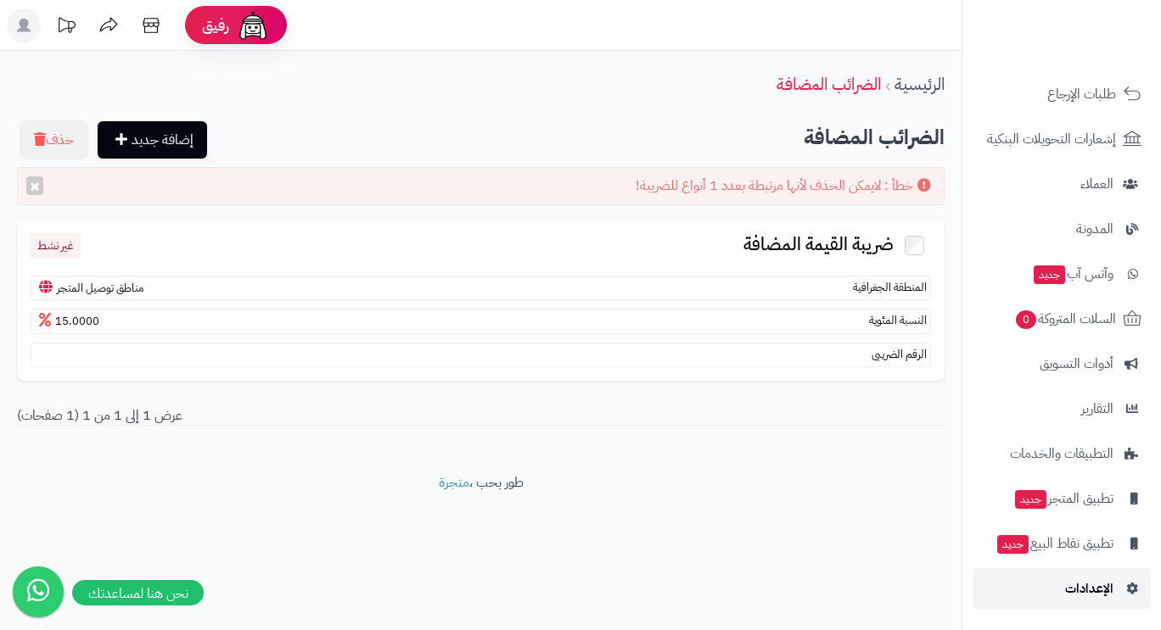
click at [1077, 589] on span "الإعدادات" at bounding box center [1089, 589] width 48 height 24
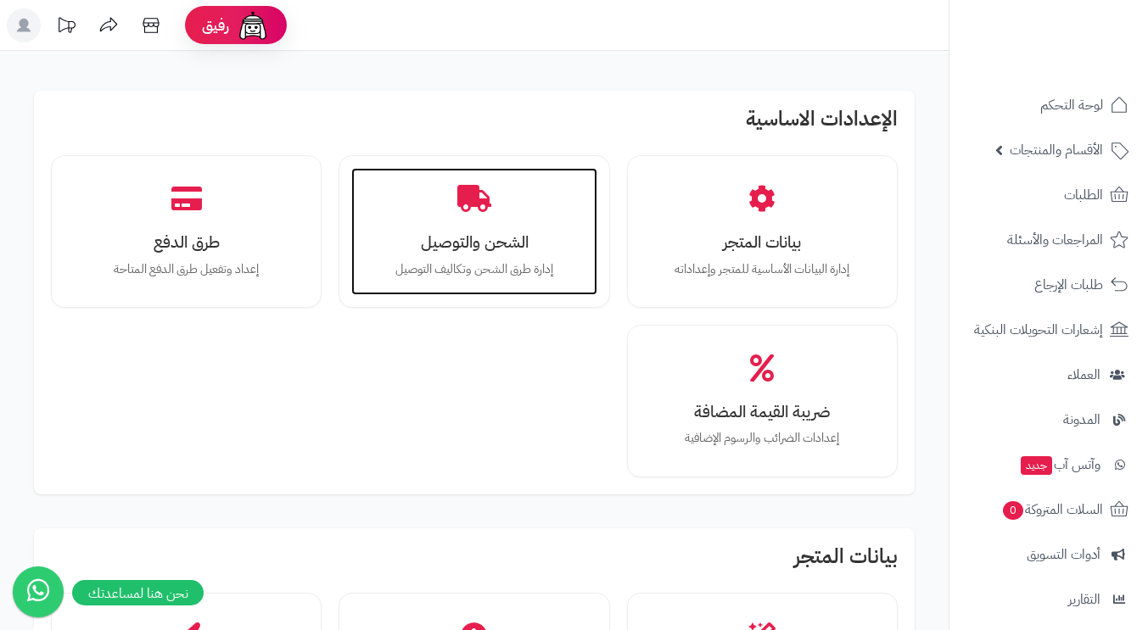
click at [427, 248] on h3 "الشحن والتوصيل" at bounding box center [473, 242] width 211 height 18
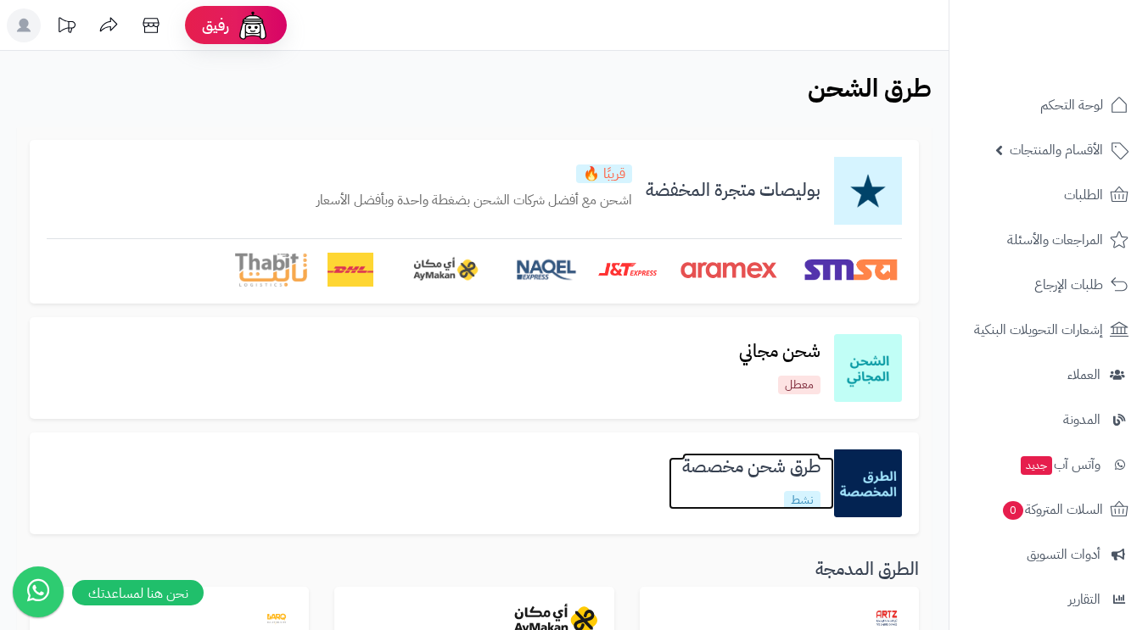
click at [754, 475] on h3 "طرق شحن مخصصة" at bounding box center [751, 467] width 165 height 20
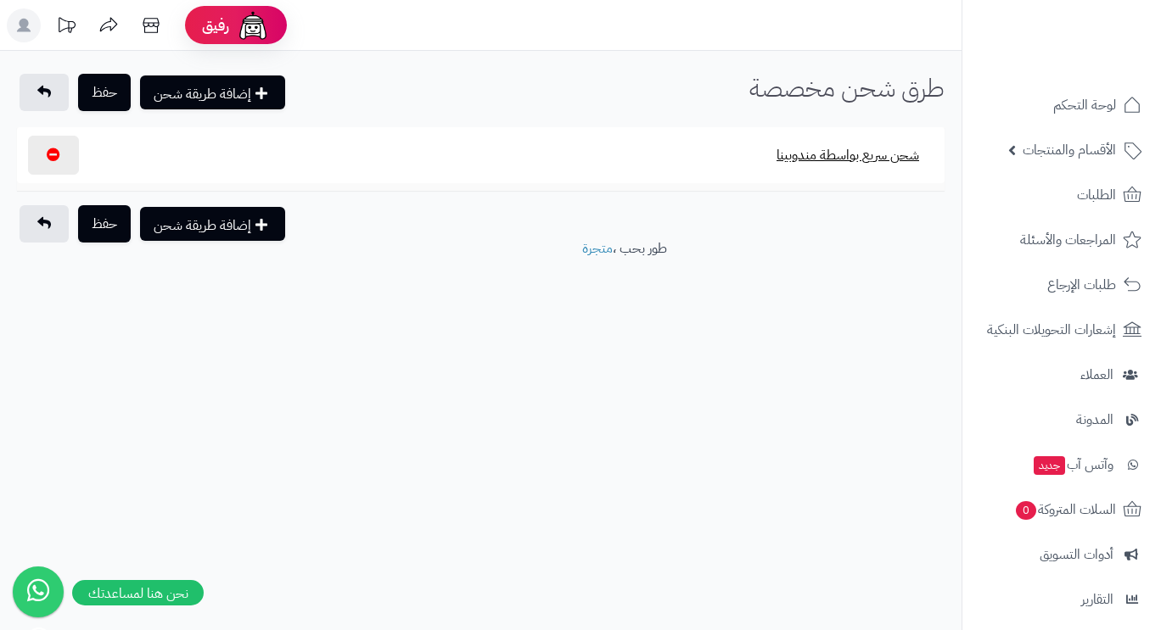
click at [818, 155] on button "شحن سريع بواسطة مندوبينا" at bounding box center [847, 155] width 171 height 39
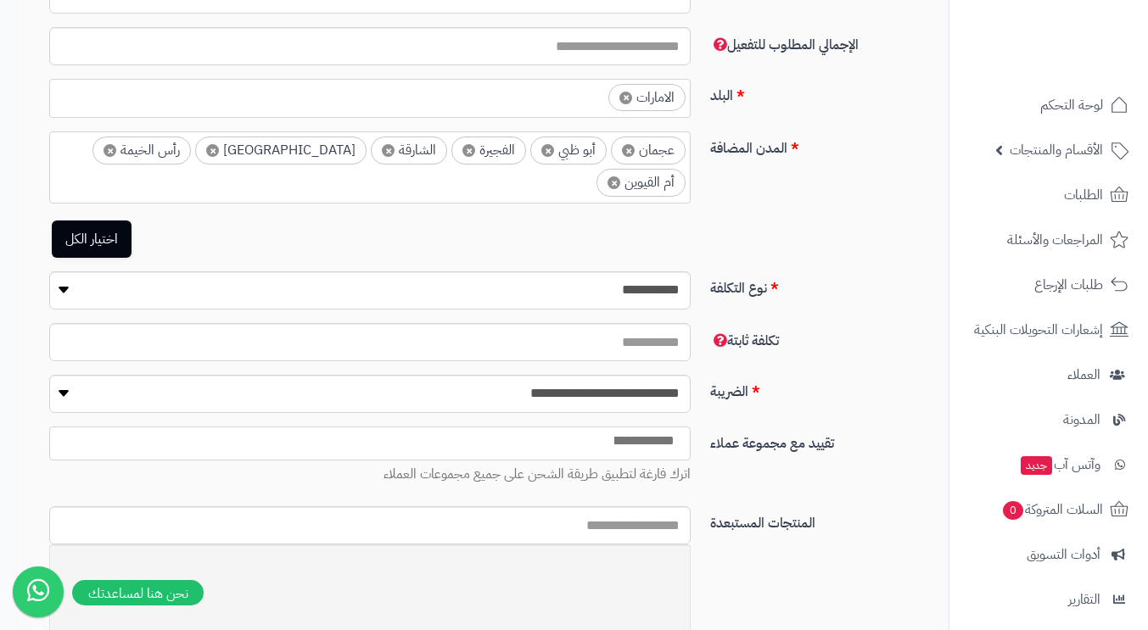
scroll to position [424, 0]
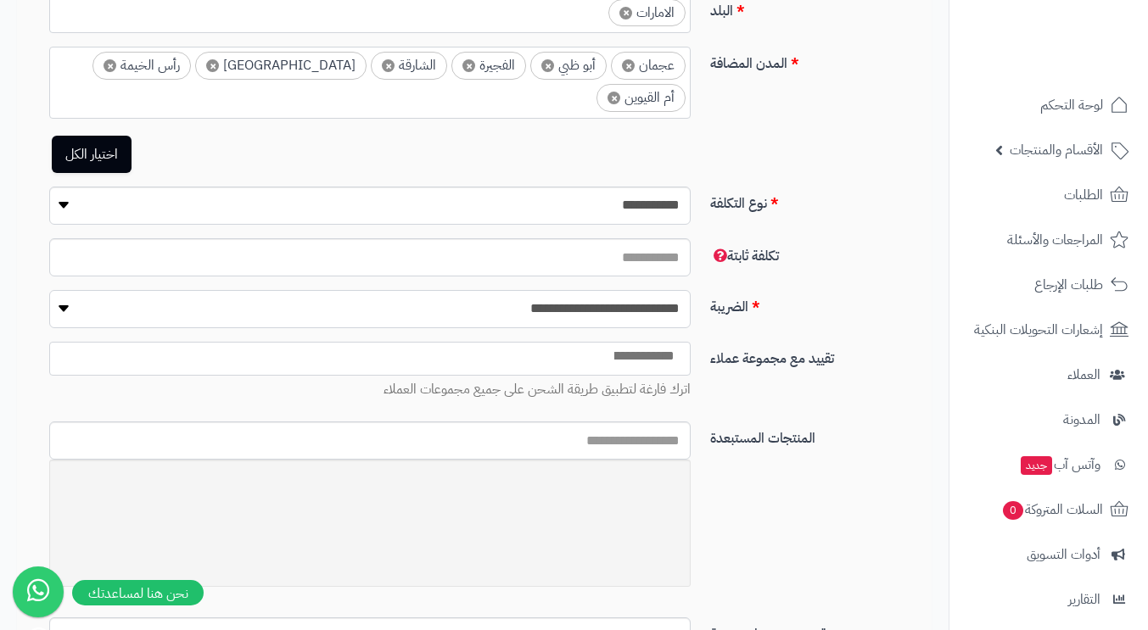
click at [591, 290] on select "**********" at bounding box center [369, 309] width 641 height 38
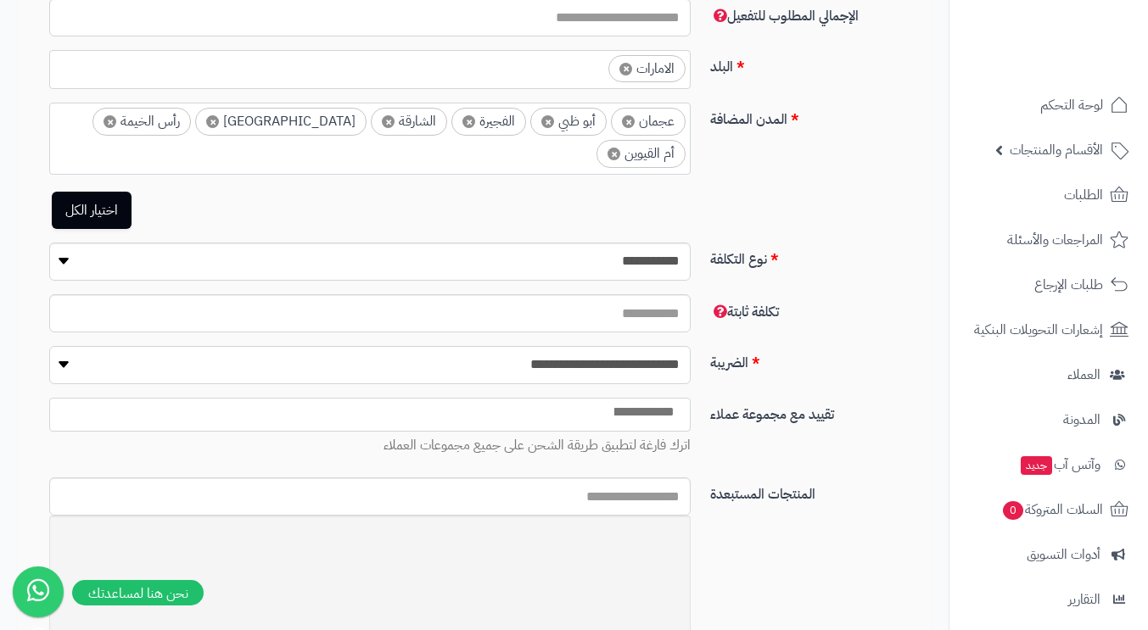
scroll to position [283, 0]
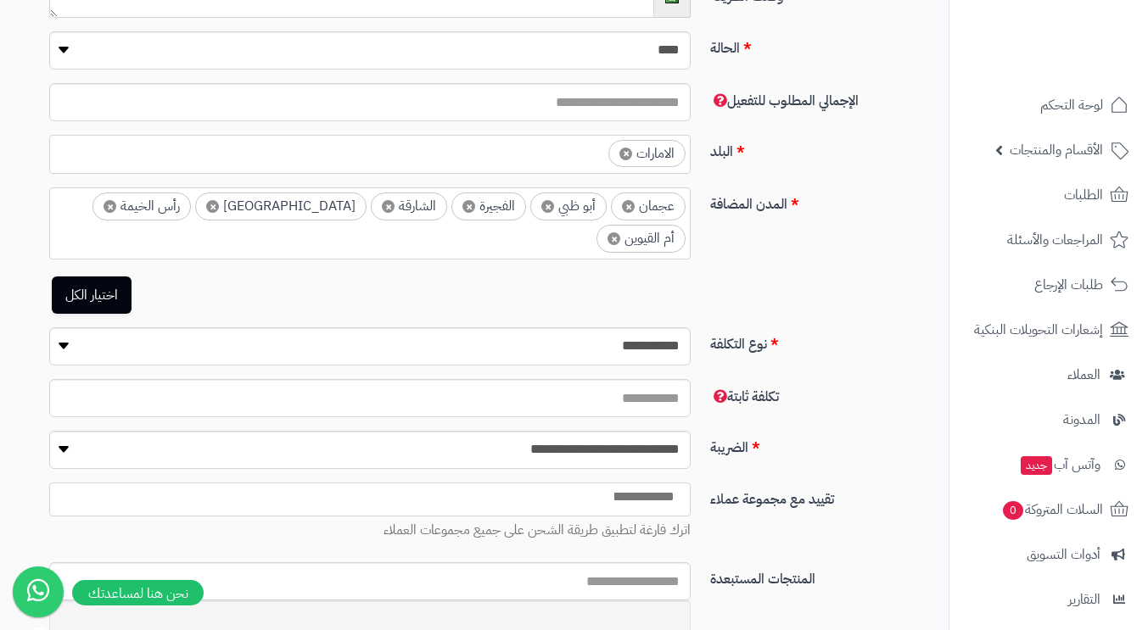
click at [570, 225] on input "search" at bounding box center [581, 235] width 22 height 20
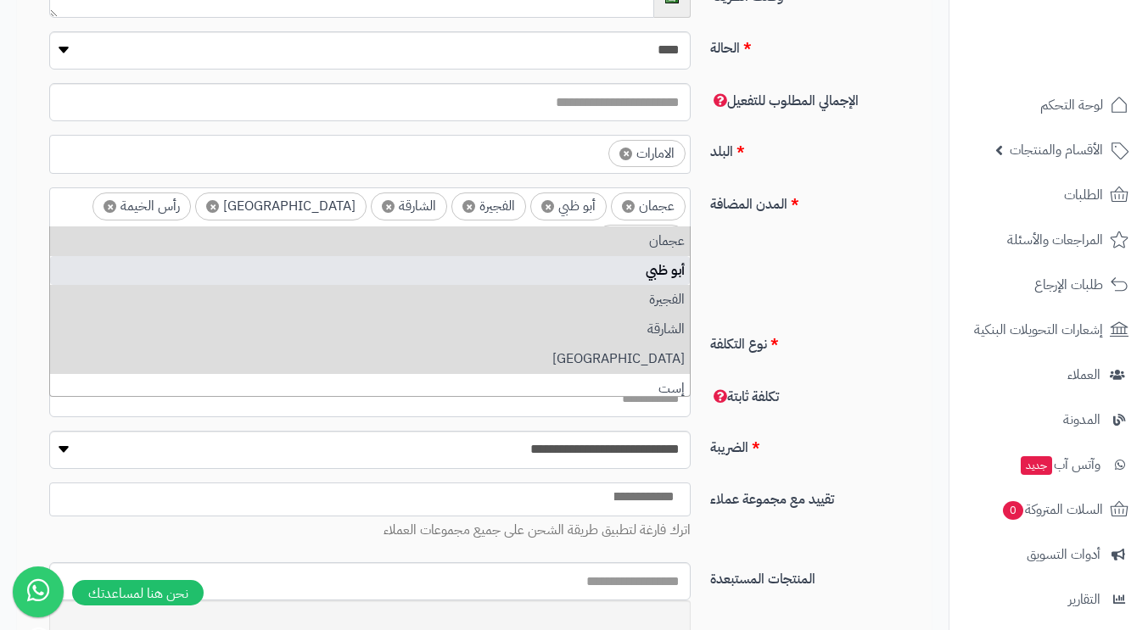
scroll to position [67, 0]
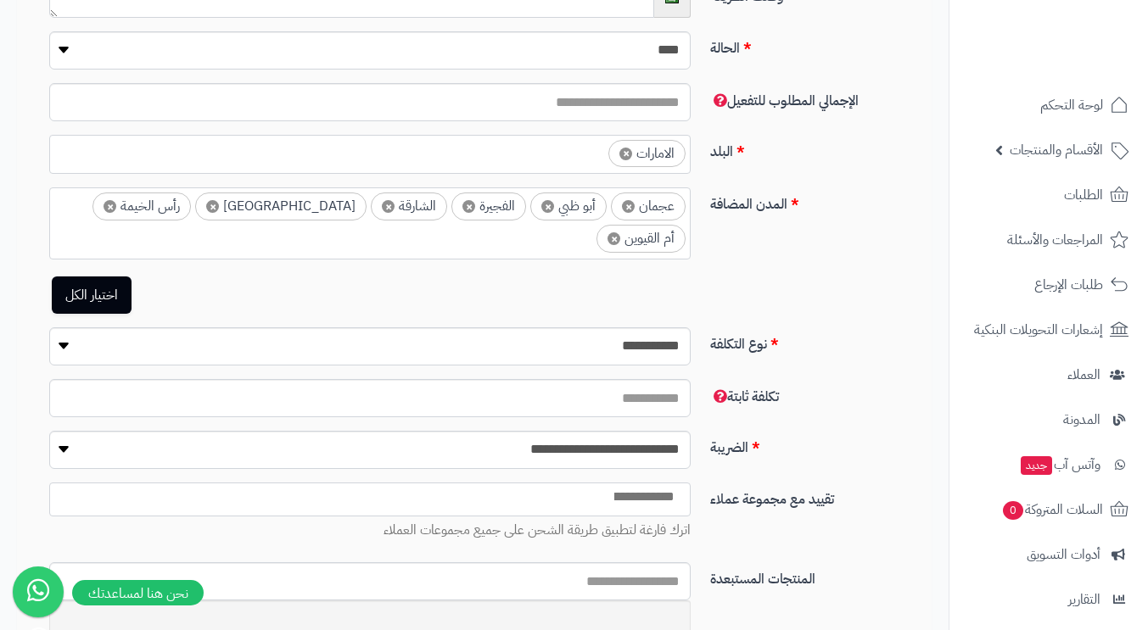
click at [795, 246] on div "**********" at bounding box center [481, 258] width 915 height 140
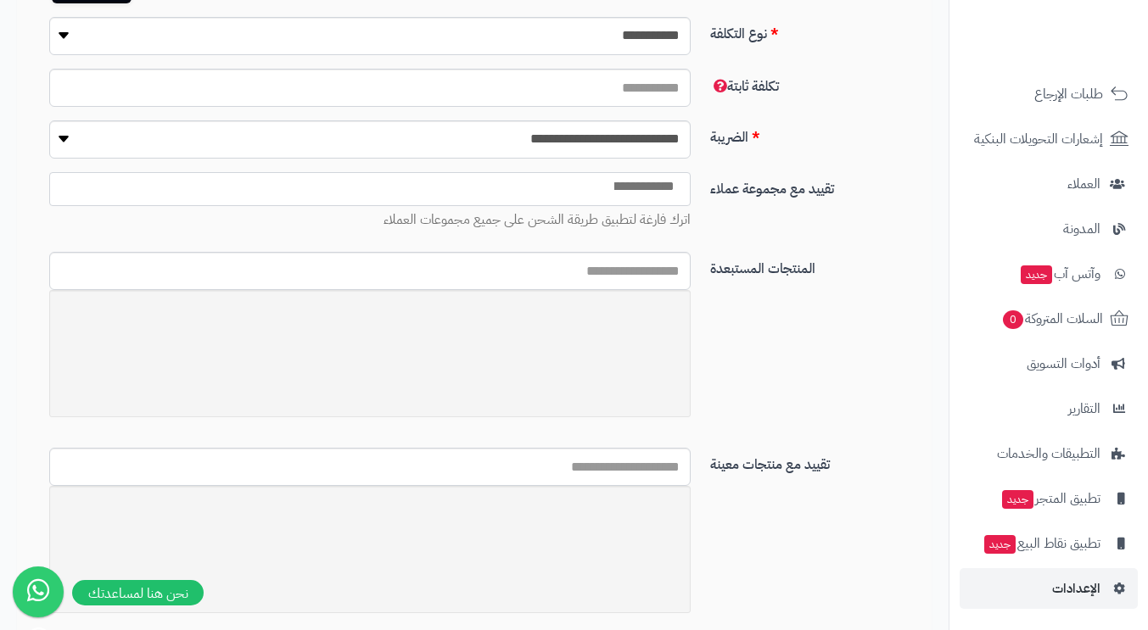
scroll to position [708, 0]
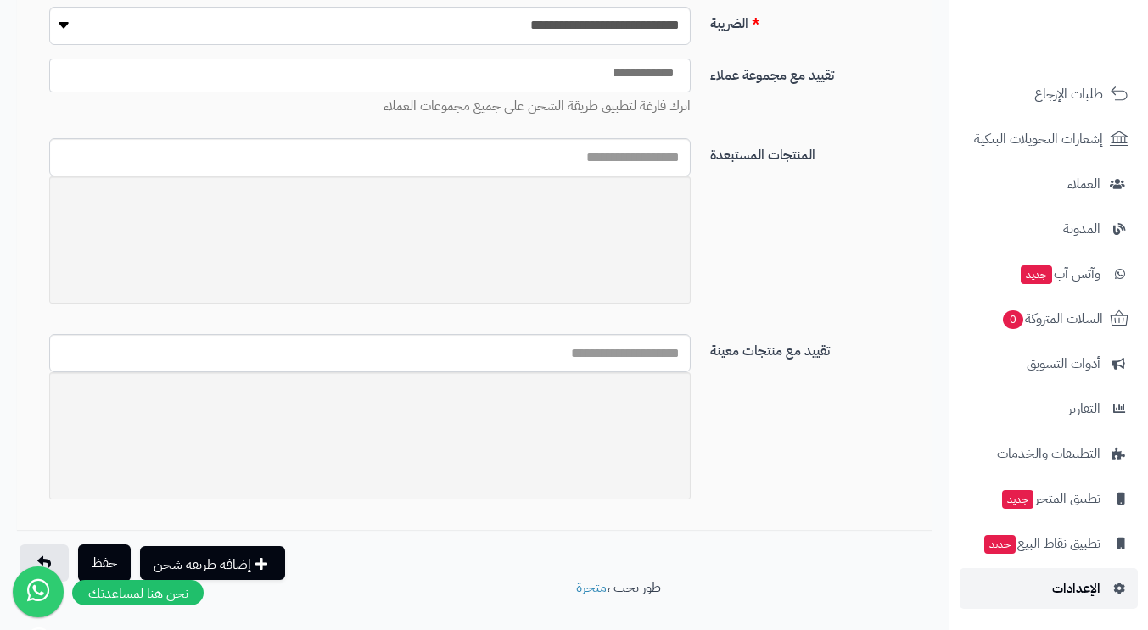
click at [1088, 583] on span "الإعدادات" at bounding box center [1076, 589] width 48 height 24
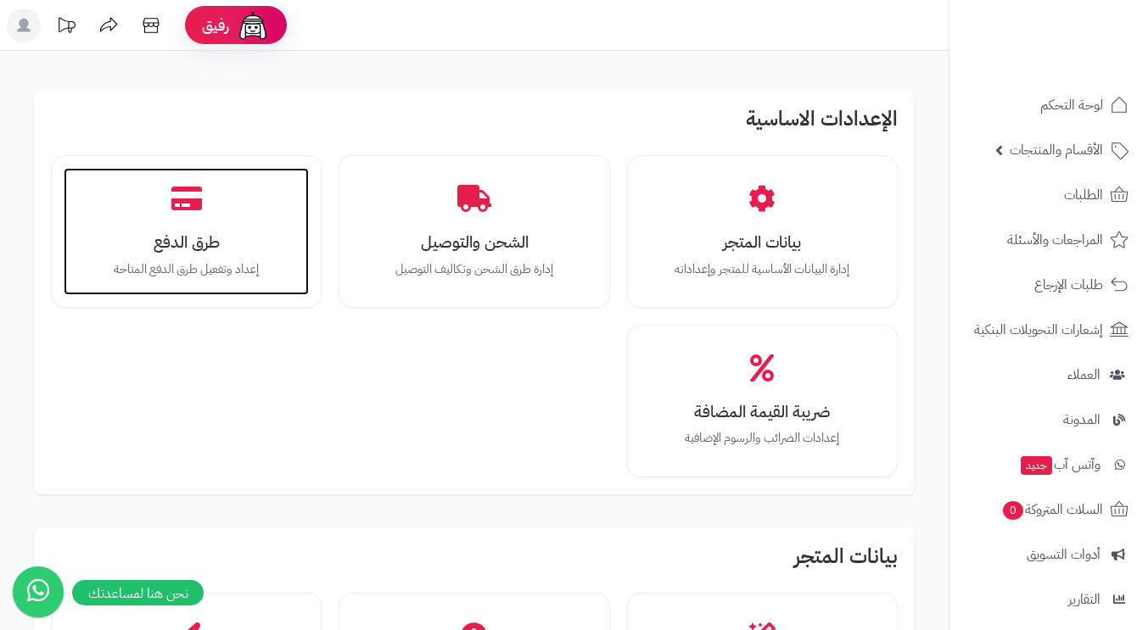
click at [197, 251] on h3 "طرق الدفع" at bounding box center [186, 242] width 211 height 18
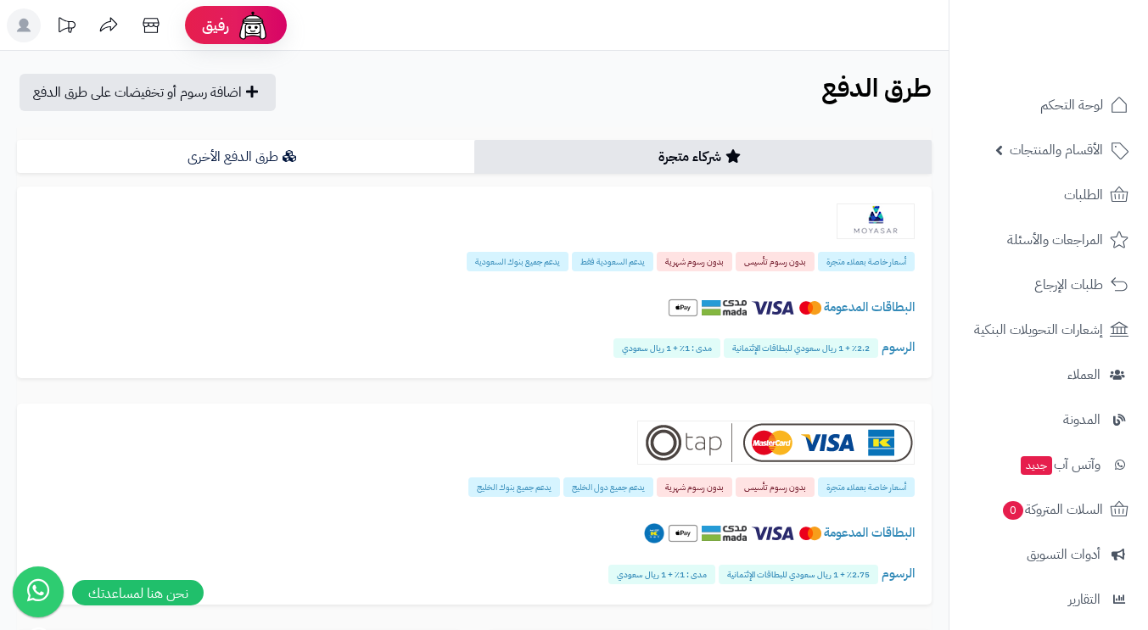
click at [219, 153] on link "طرق الدفع الأخرى" at bounding box center [245, 157] width 457 height 34
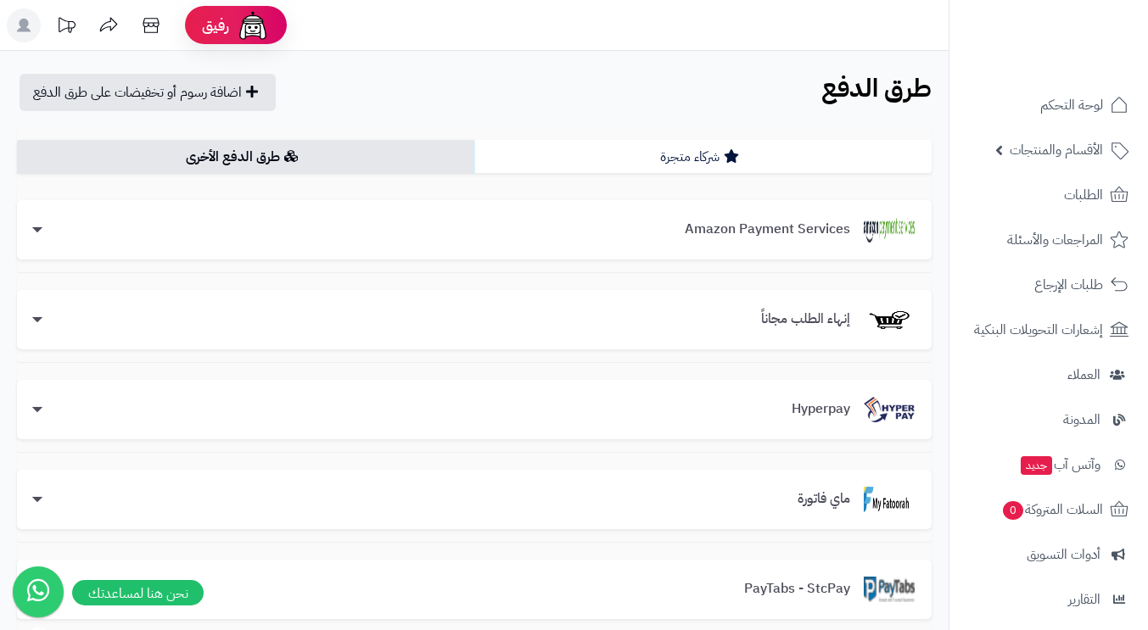
click at [675, 161] on link "شركاء متجرة" at bounding box center [702, 157] width 457 height 34
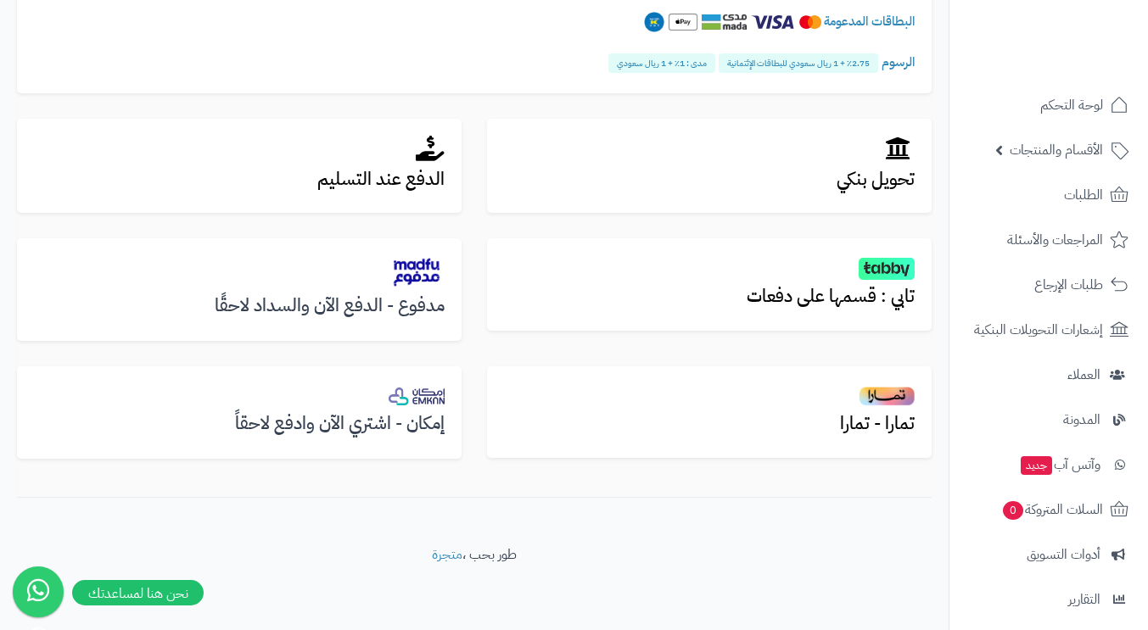
scroll to position [191, 0]
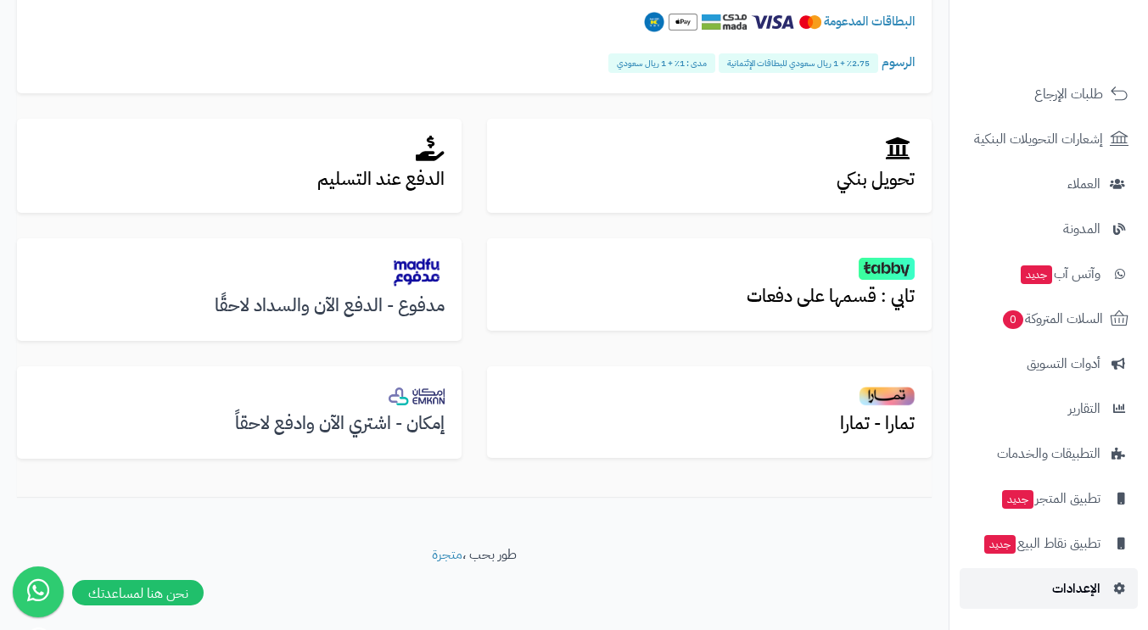
click at [1084, 583] on span "الإعدادات" at bounding box center [1076, 589] width 48 height 24
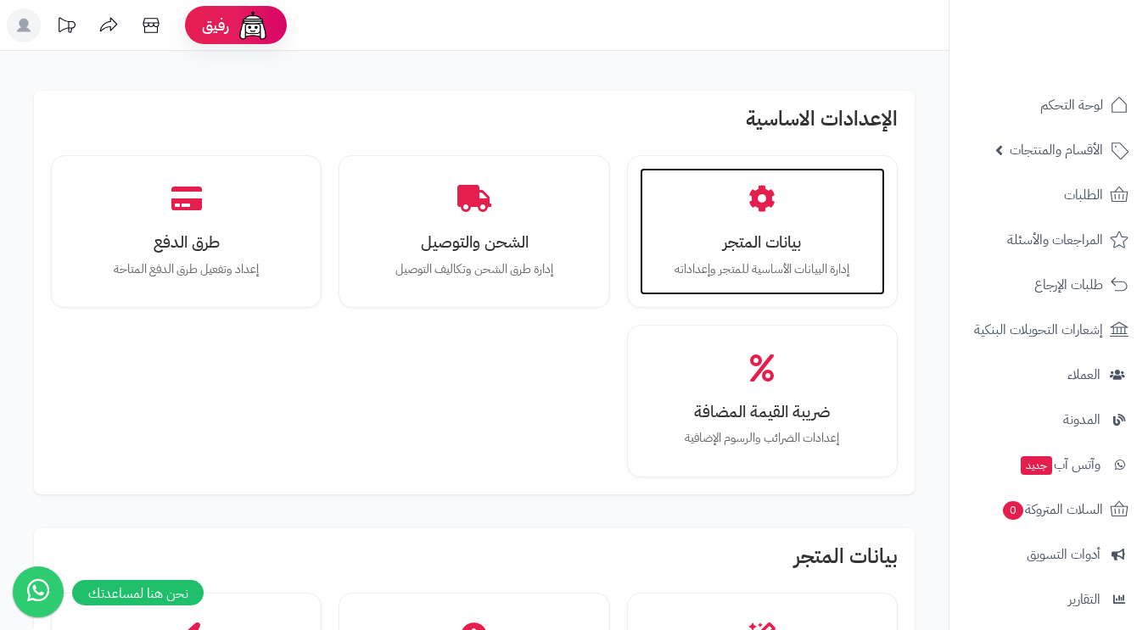
click at [783, 233] on h3 "بيانات المتجر" at bounding box center [762, 242] width 211 height 18
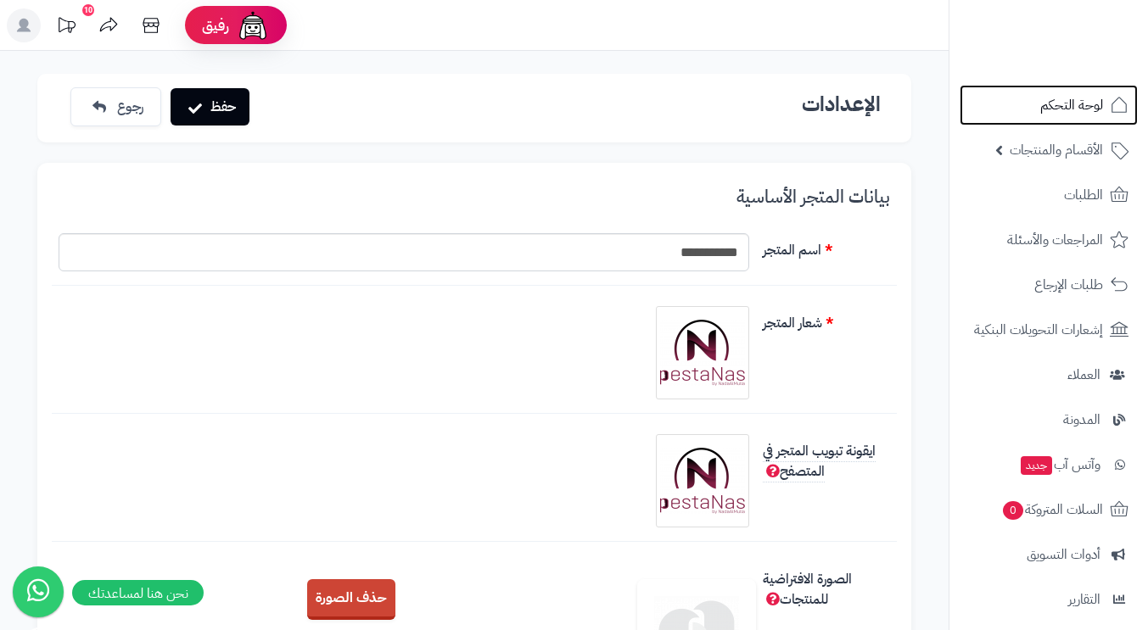
click at [1066, 107] on span "لوحة التحكم" at bounding box center [1071, 105] width 63 height 24
click at [19, 30] on icon at bounding box center [24, 26] width 14 height 14
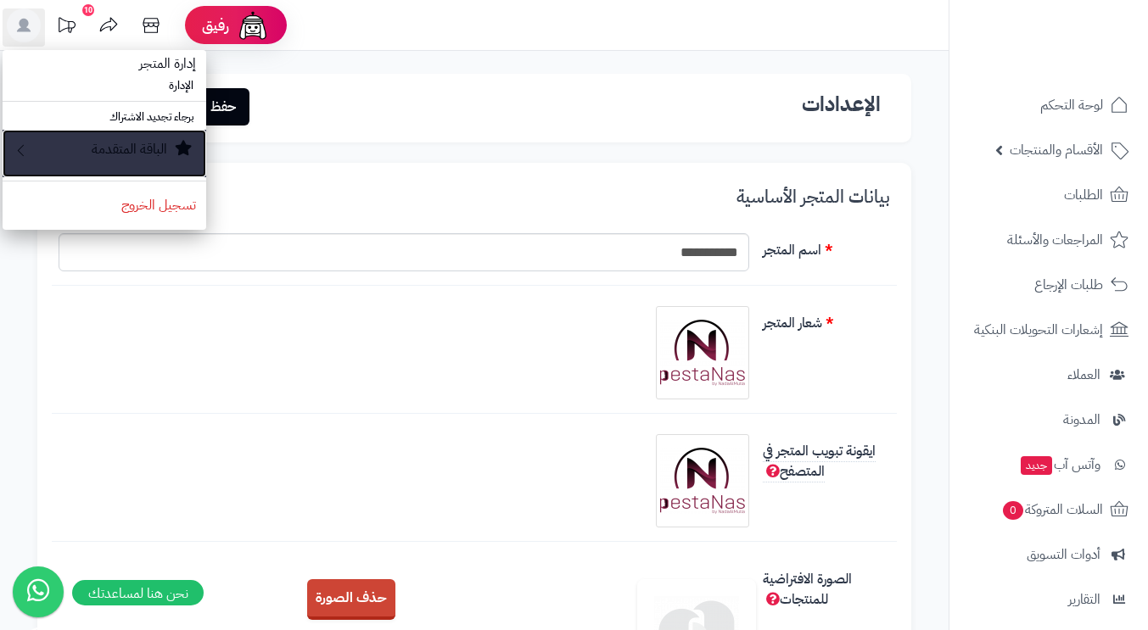
click at [120, 153] on small "الباقة المتقدمة" at bounding box center [130, 149] width 76 height 20
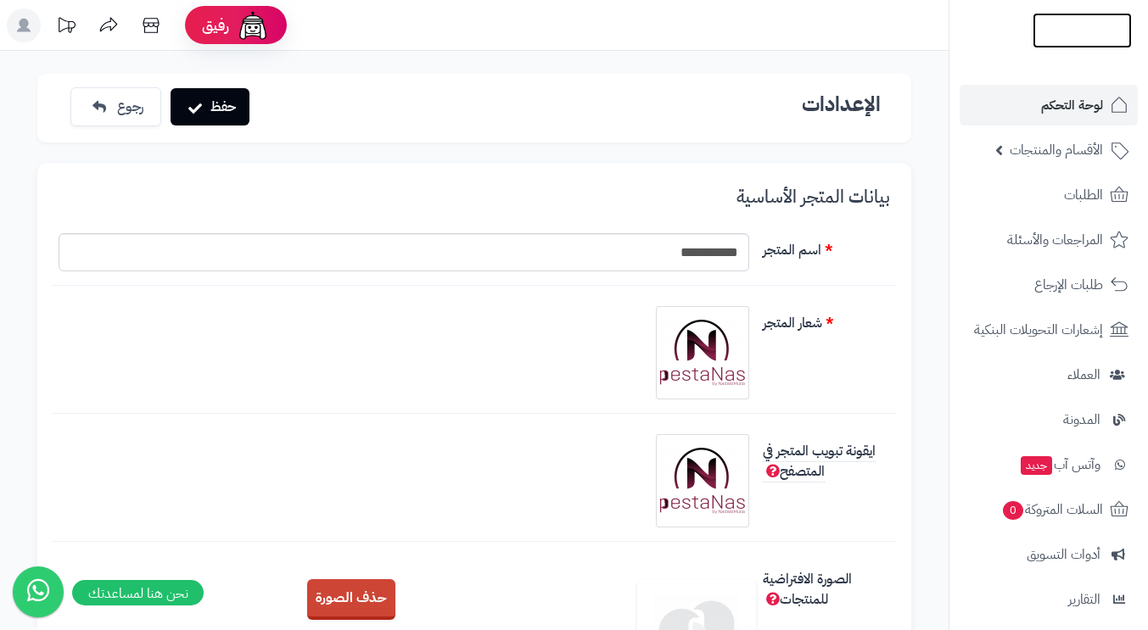
click at [1062, 25] on img at bounding box center [1082, 39] width 99 height 36
